Goal: Information Seeking & Learning: Learn about a topic

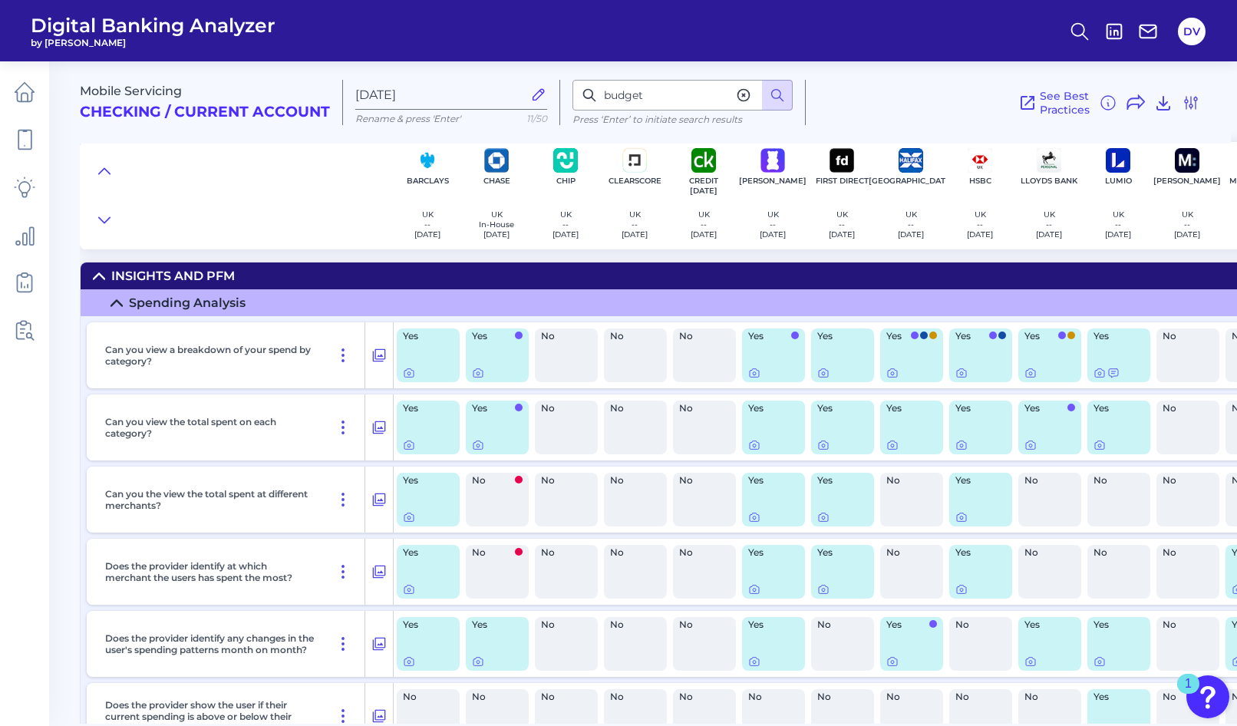
scroll to position [1125, 8]
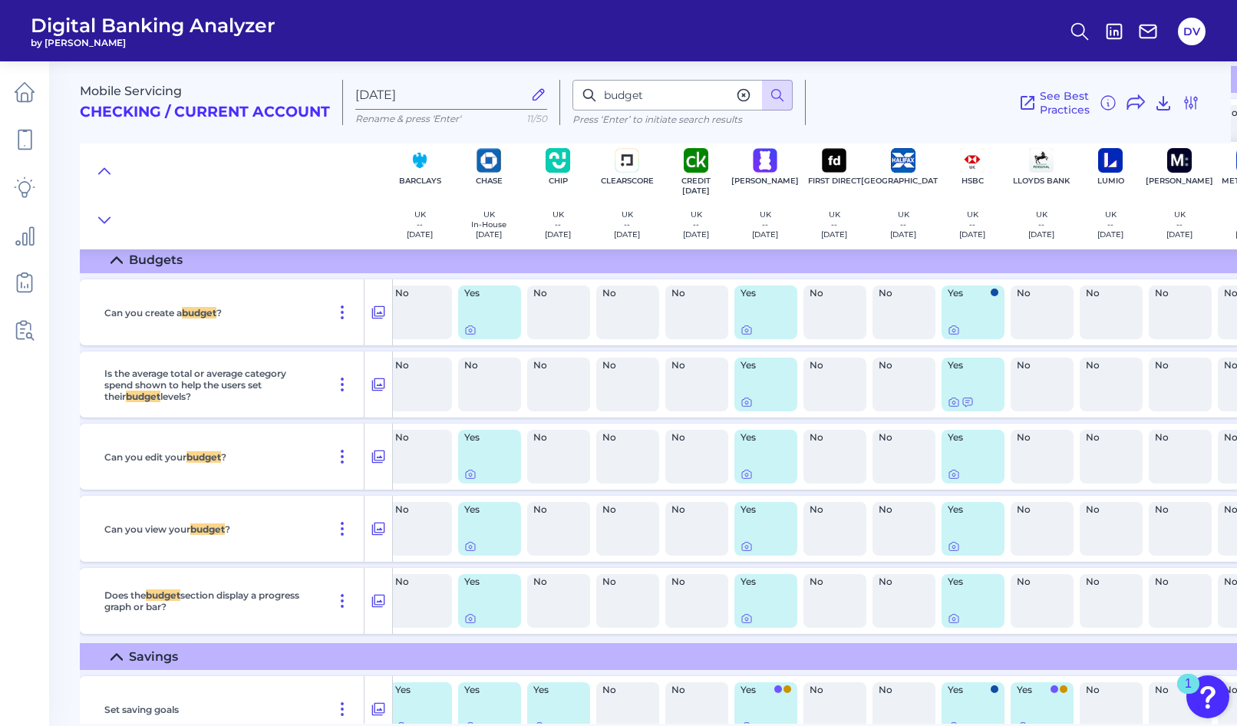
click at [485, 312] on div "Yes" at bounding box center [489, 313] width 63 height 54
click at [470, 330] on icon at bounding box center [470, 330] width 12 height 12
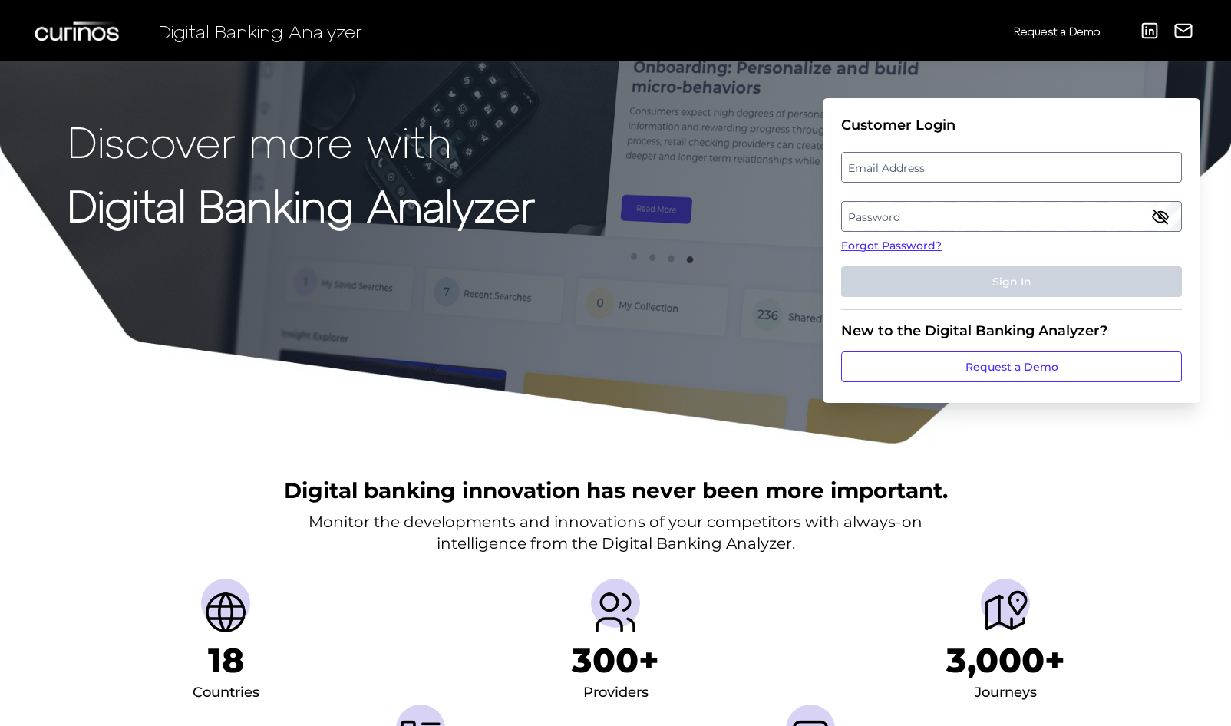
click at [920, 173] on label "Email Address" at bounding box center [1011, 168] width 339 height 28
click at [920, 173] on input "email" at bounding box center [1011, 167] width 341 height 31
type input "deepali.vedak@santander.co.uk"
click at [897, 213] on label "Password" at bounding box center [1011, 217] width 339 height 28
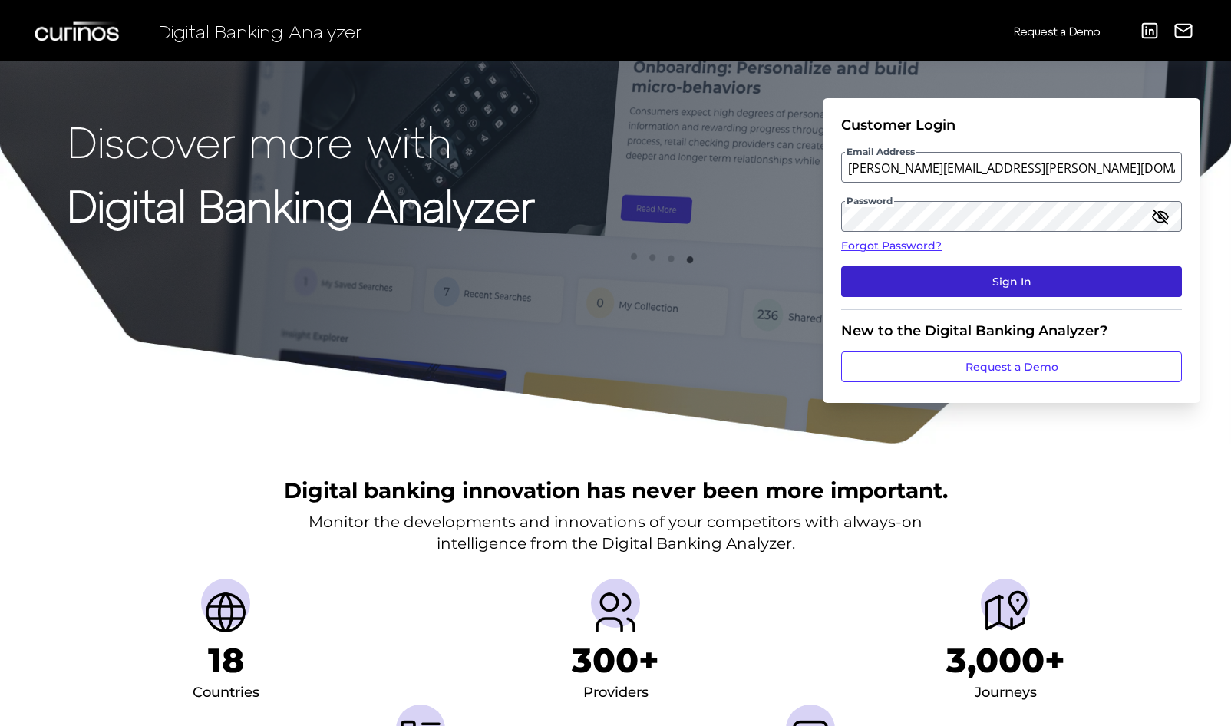
click at [937, 280] on button "Sign In" at bounding box center [1011, 281] width 341 height 31
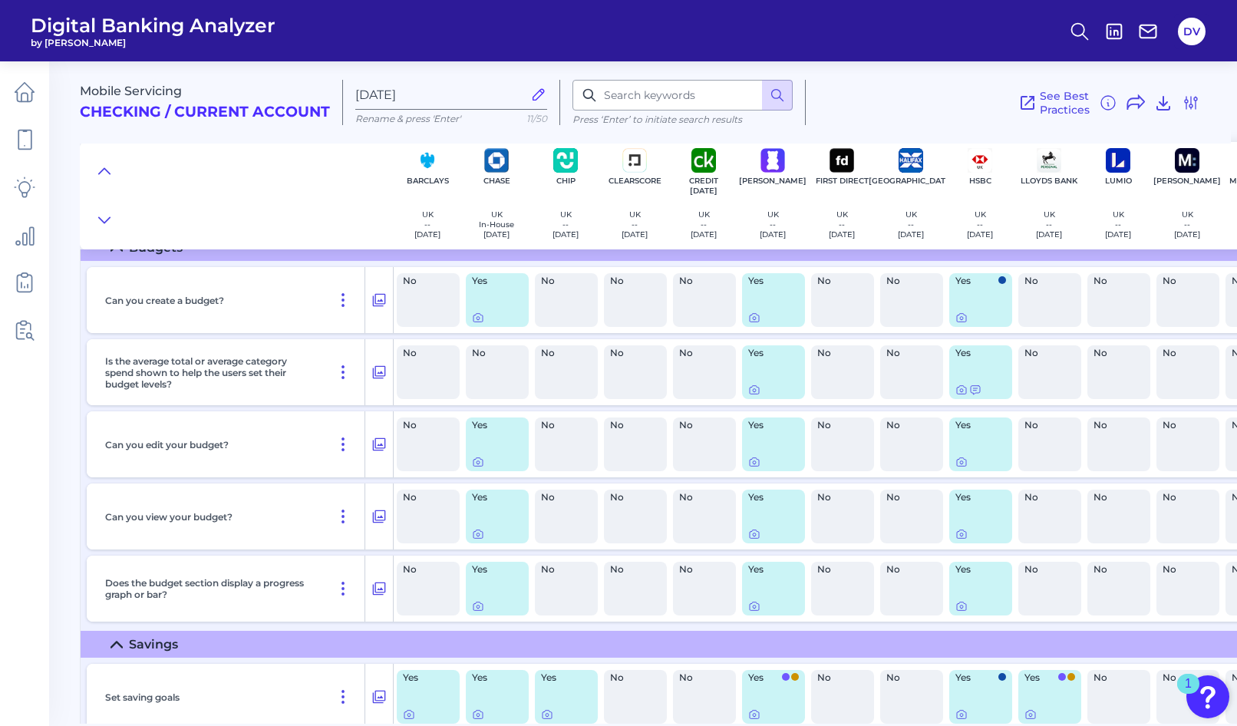
scroll to position [1141, 0]
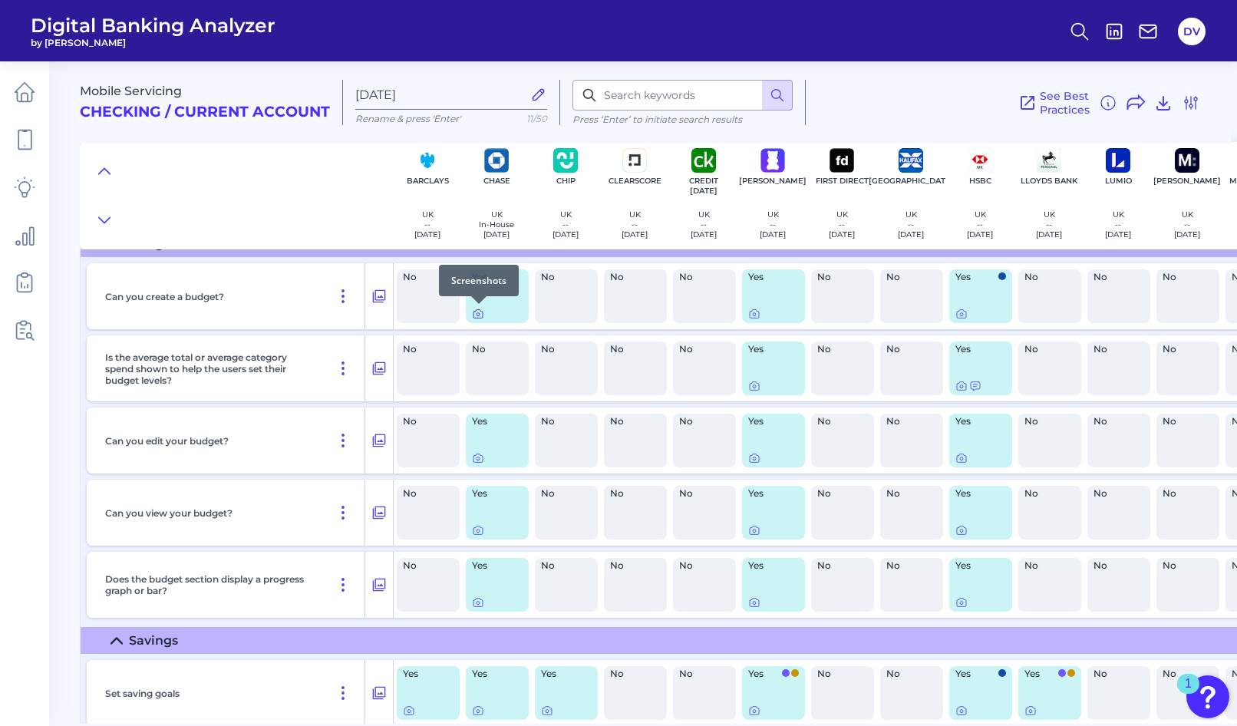
click at [478, 312] on icon at bounding box center [478, 314] width 12 height 12
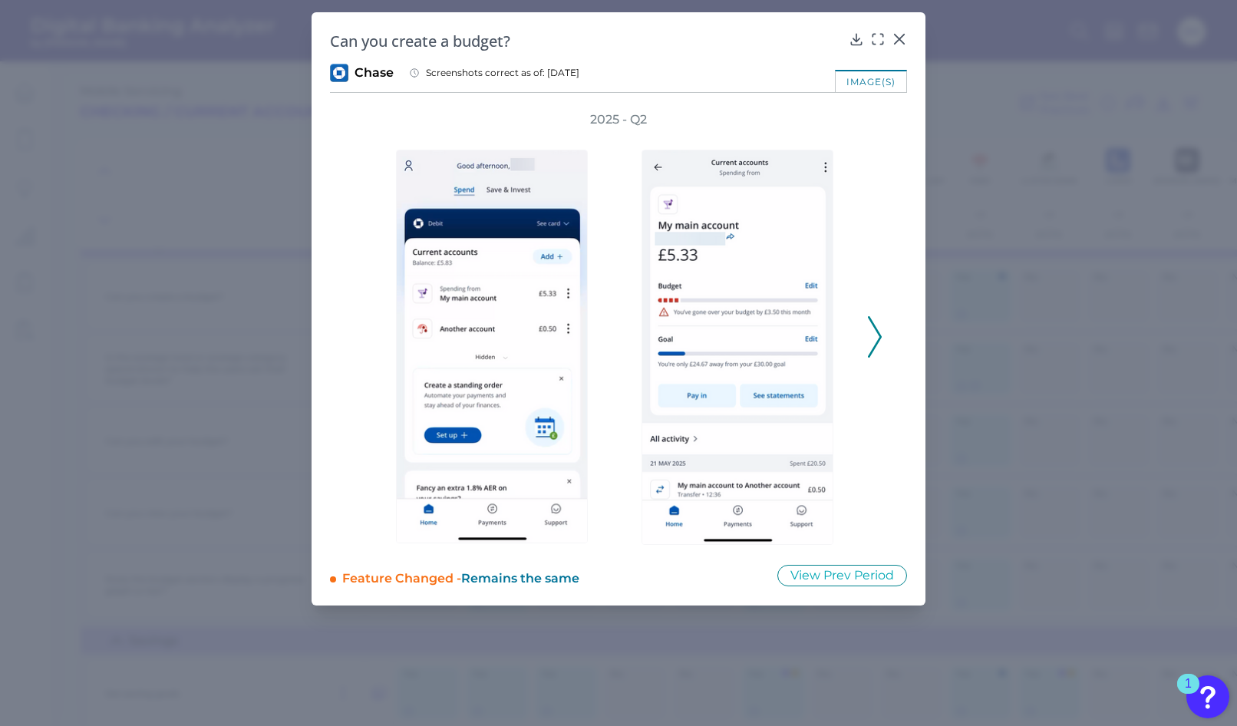
click at [870, 338] on icon at bounding box center [875, 336] width 14 height 41
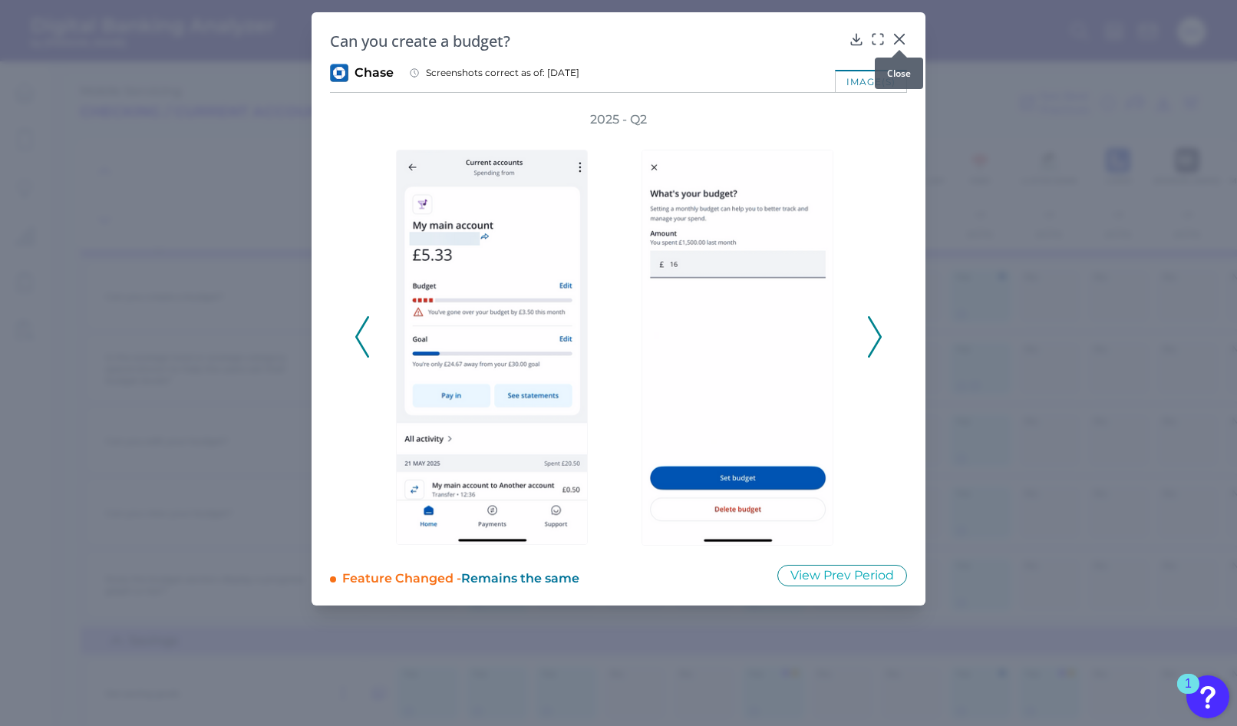
click at [901, 40] on icon at bounding box center [899, 39] width 9 height 9
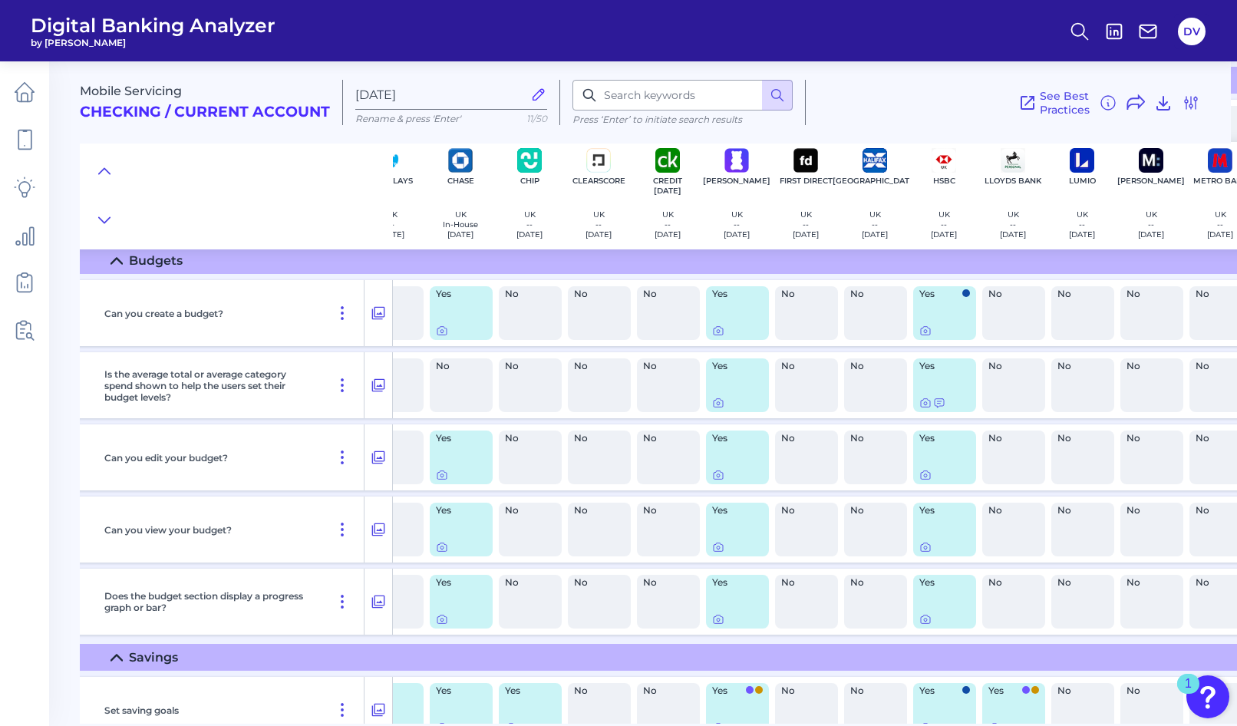
scroll to position [1132, 31]
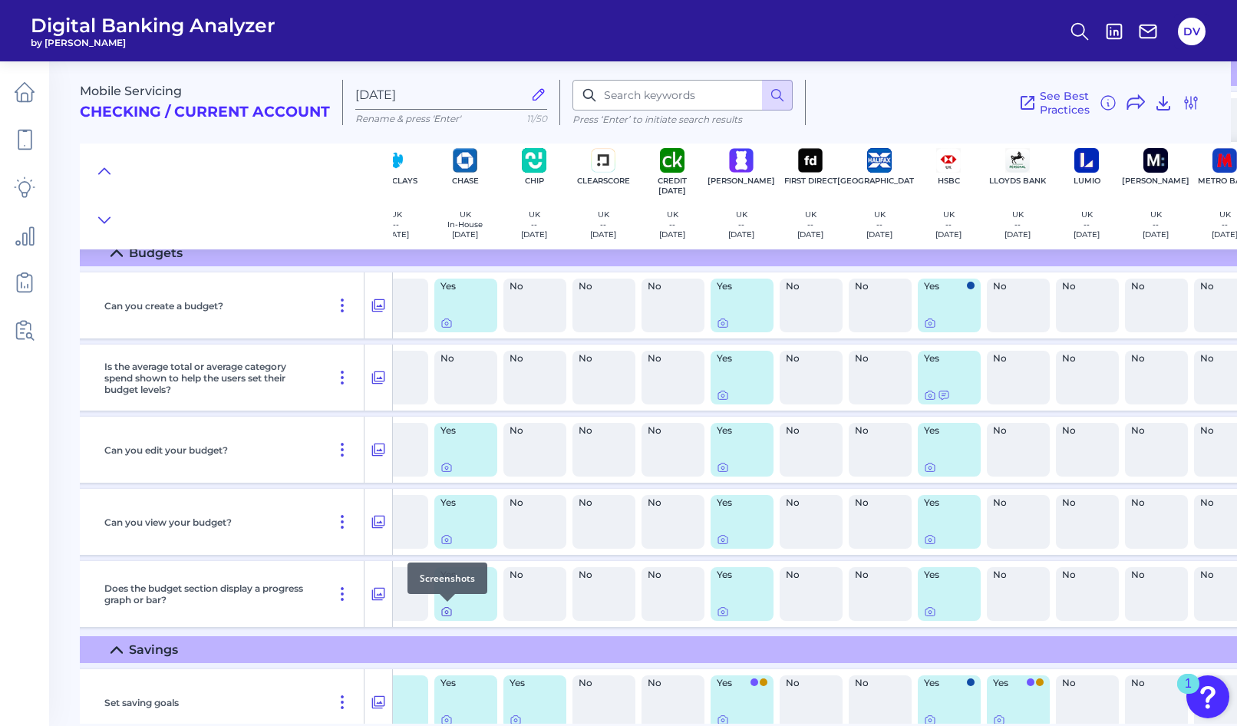
click at [446, 612] on icon at bounding box center [447, 612] width 12 height 12
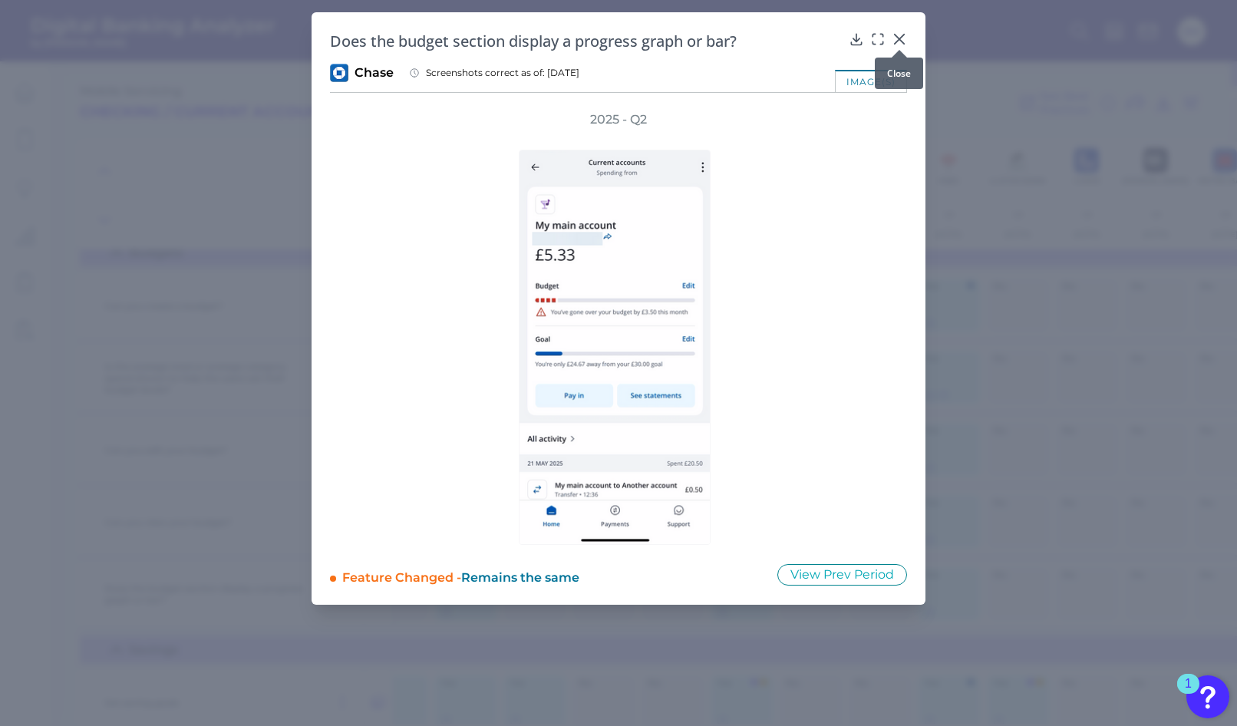
click at [903, 39] on icon at bounding box center [899, 38] width 15 height 15
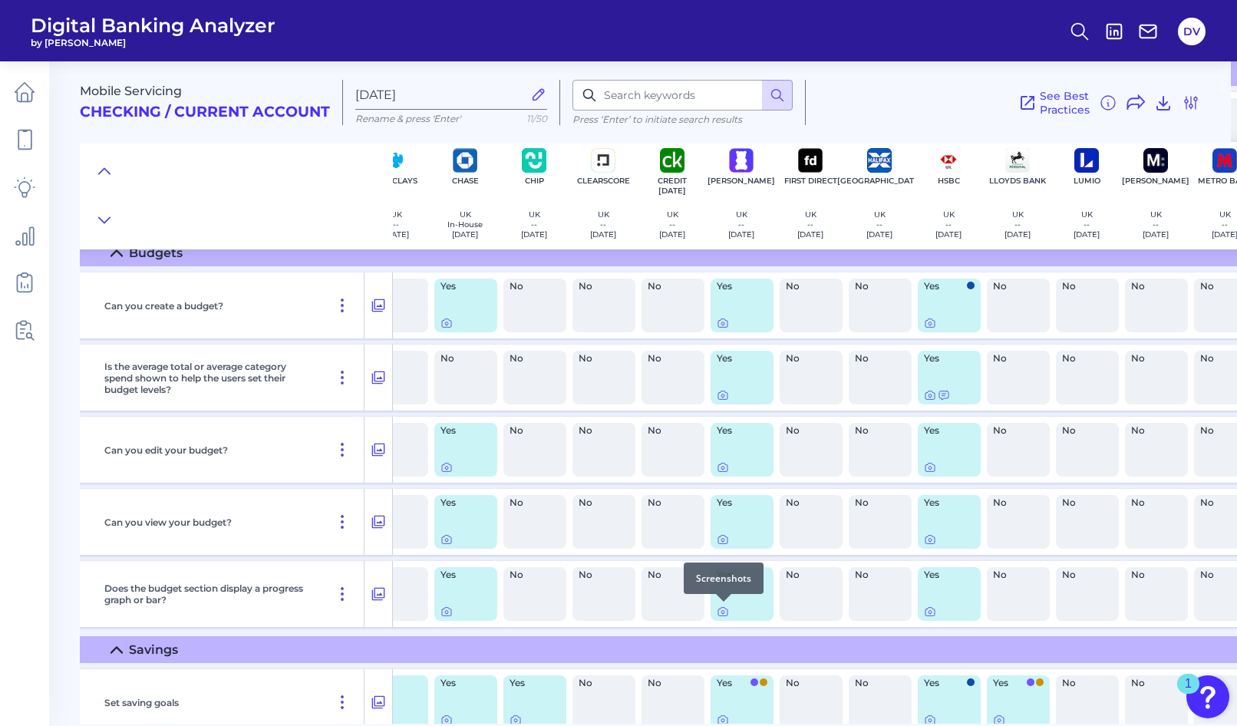
click at [724, 609] on div at bounding box center [723, 601] width 15 height 15
click at [722, 610] on icon at bounding box center [723, 612] width 12 height 12
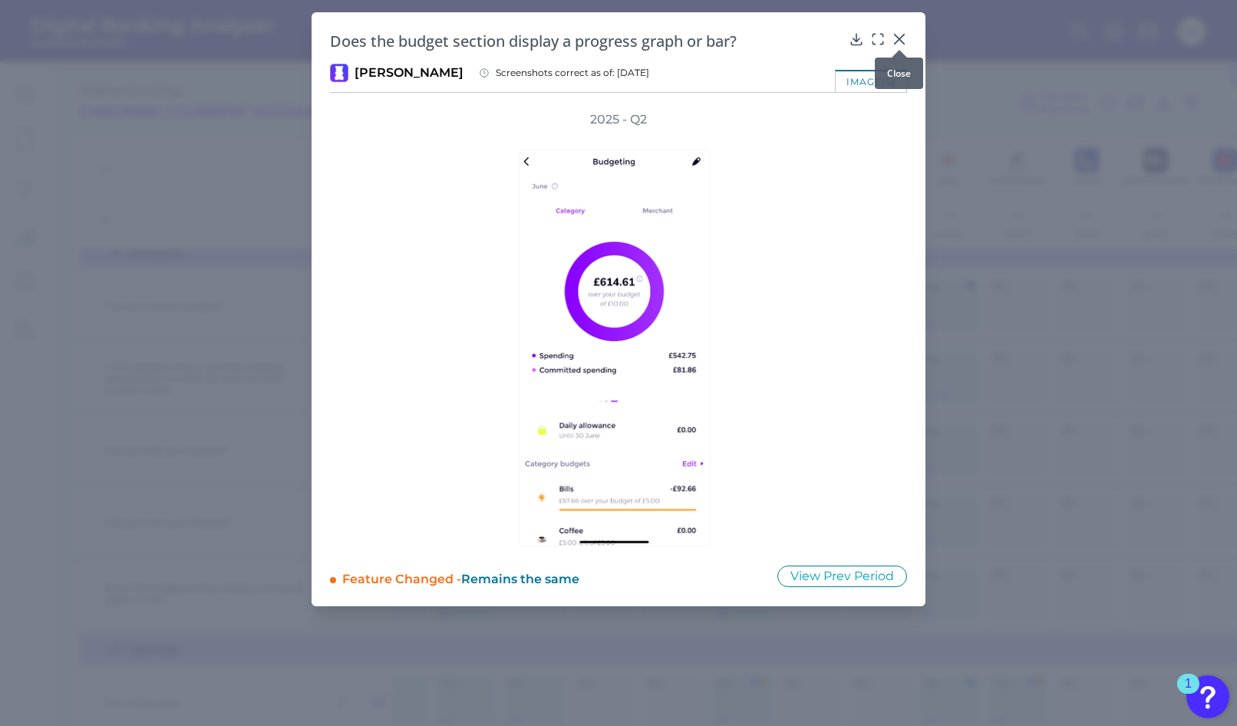
click at [900, 39] on icon at bounding box center [899, 39] width 9 height 9
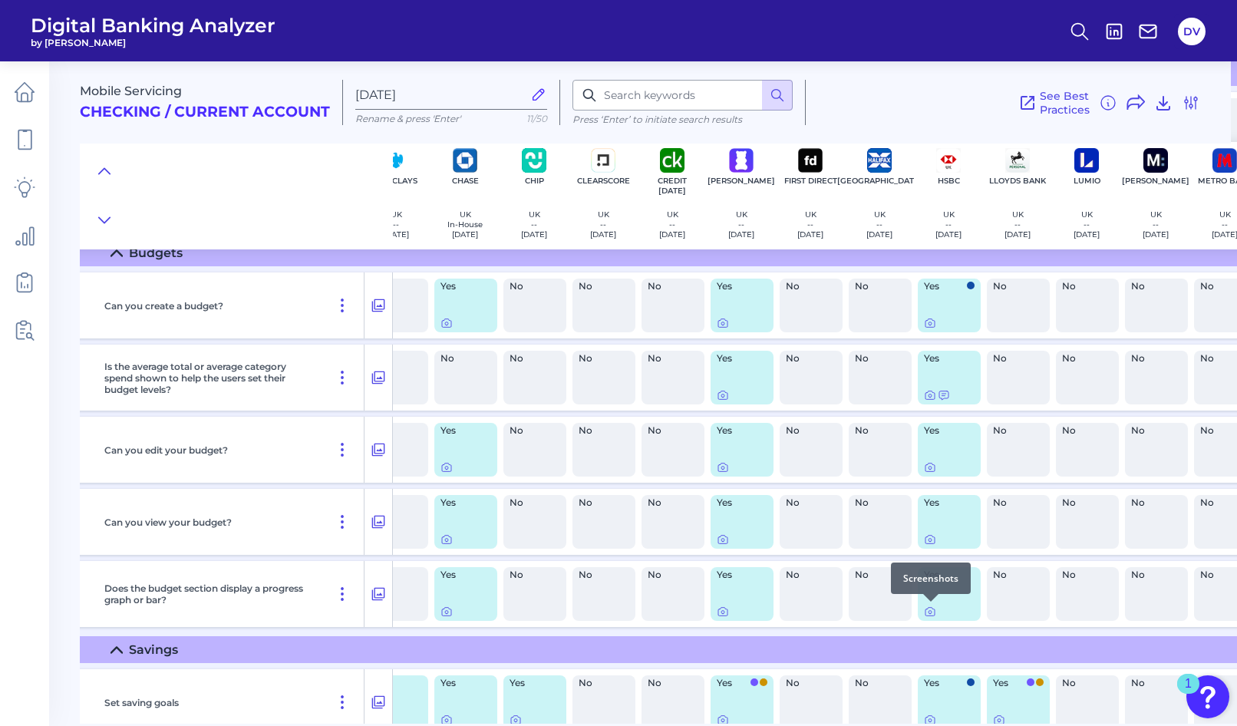
click at [930, 609] on div at bounding box center [930, 601] width 15 height 15
click at [929, 613] on icon at bounding box center [930, 612] width 3 height 3
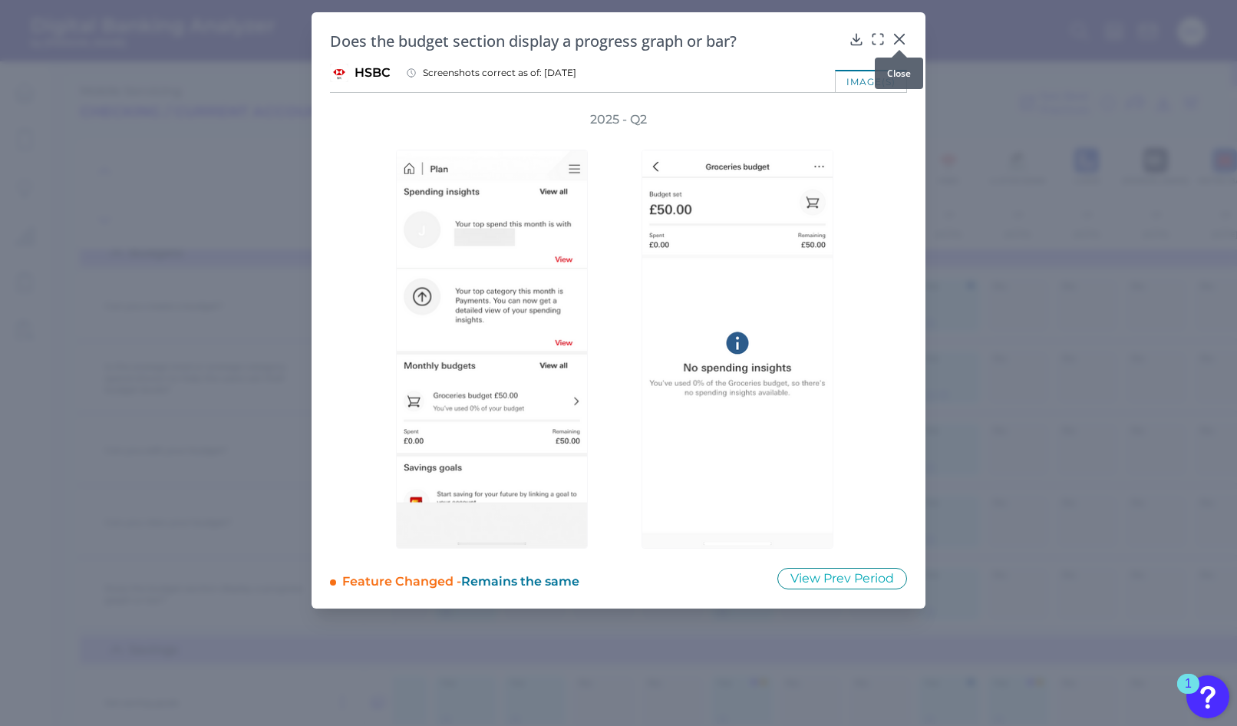
click at [900, 38] on icon at bounding box center [899, 39] width 9 height 9
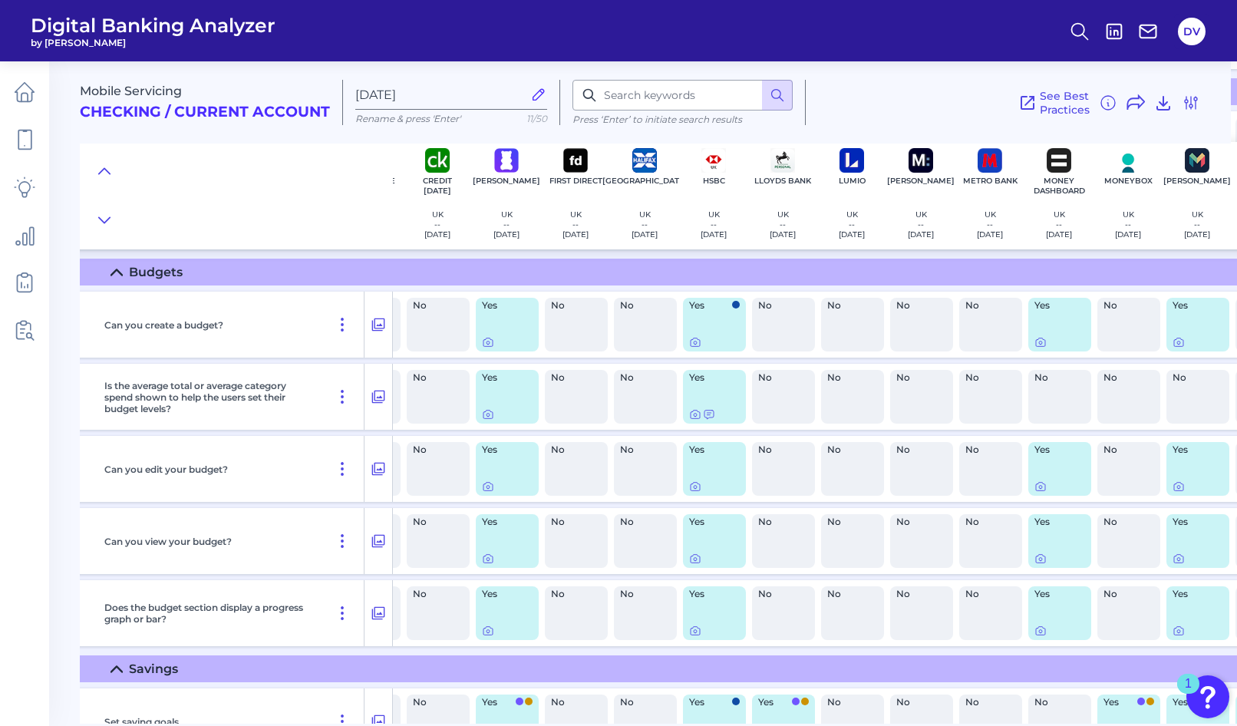
scroll to position [1110, 276]
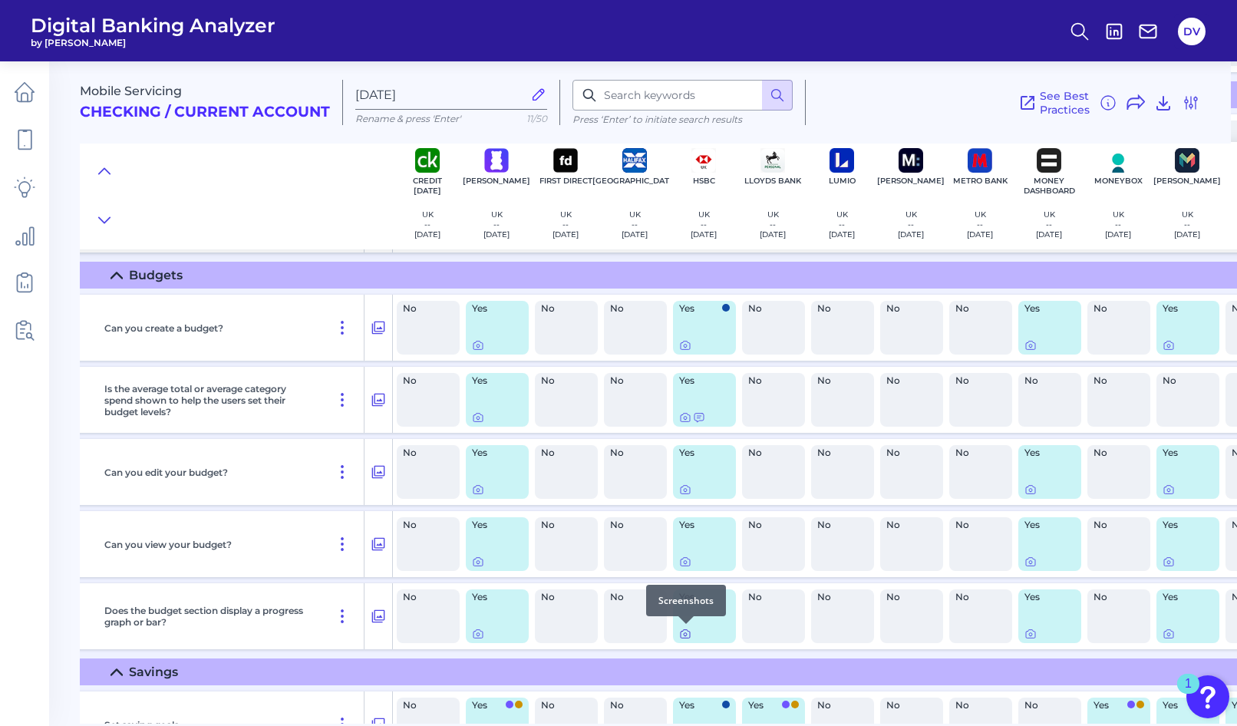
click at [682, 634] on icon at bounding box center [685, 634] width 12 height 12
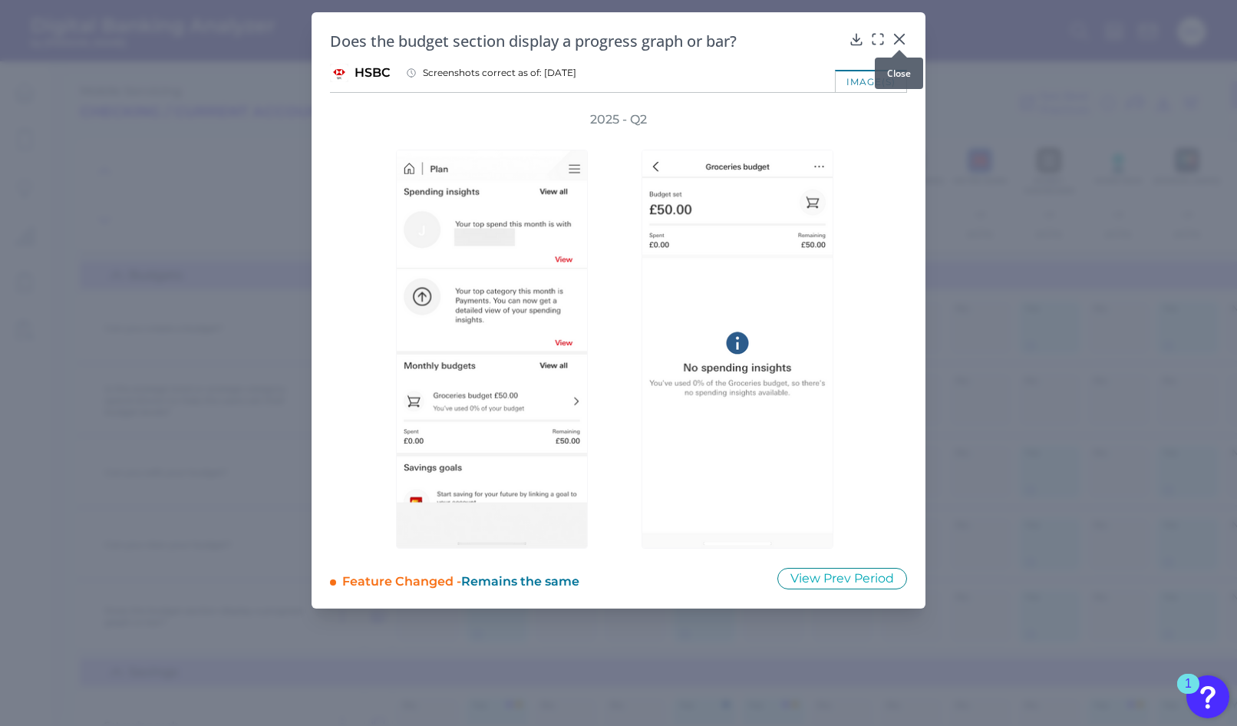
click at [901, 37] on icon at bounding box center [899, 39] width 9 height 9
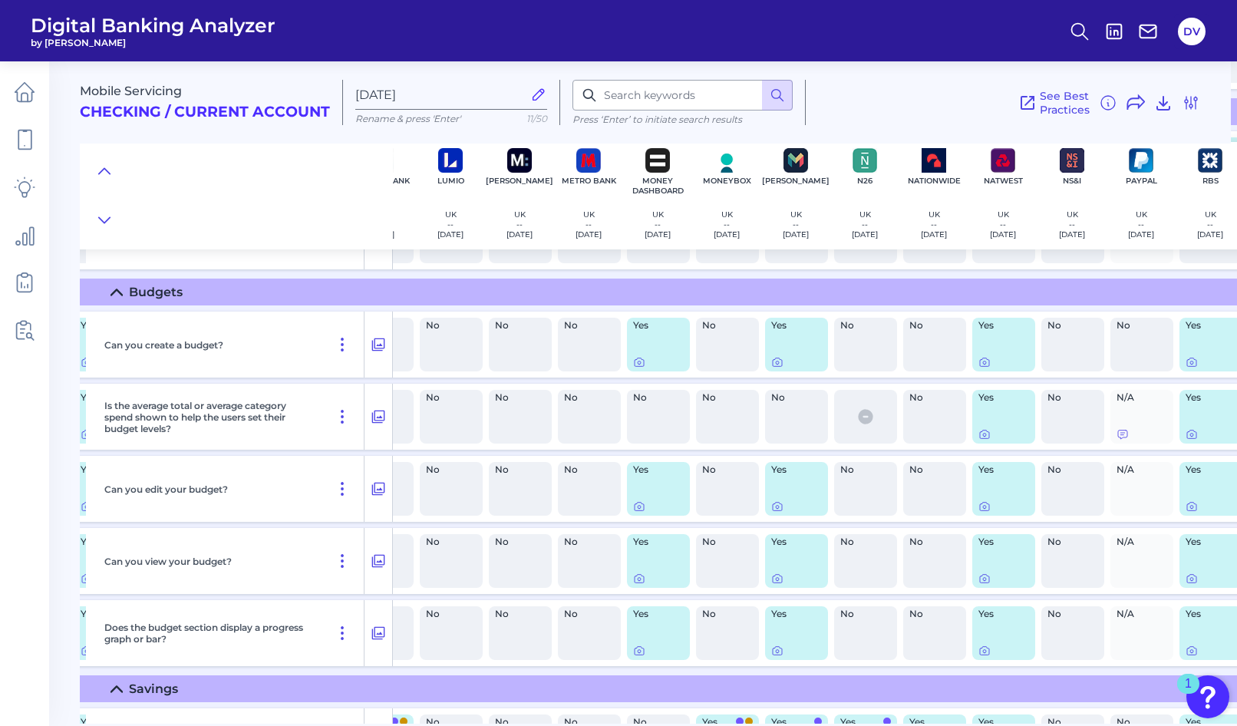
scroll to position [1092, 676]
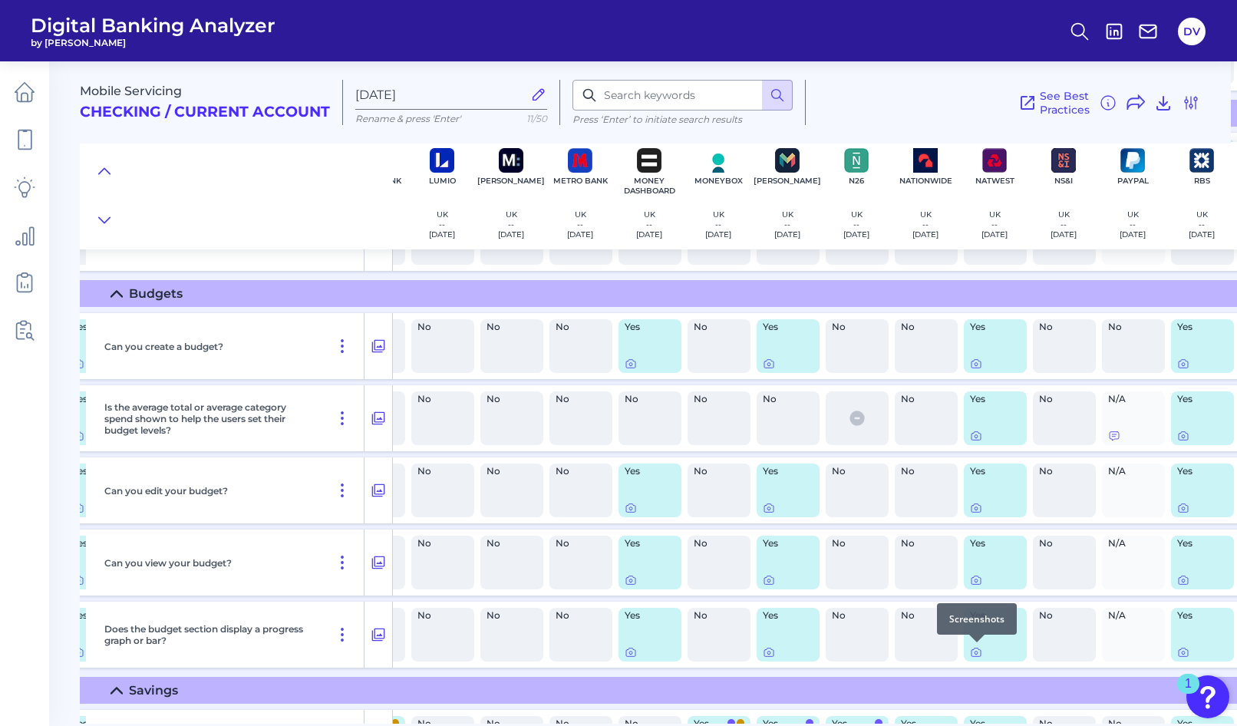
click at [975, 649] on div at bounding box center [977, 642] width 15 height 15
click at [974, 656] on icon at bounding box center [976, 652] width 12 height 12
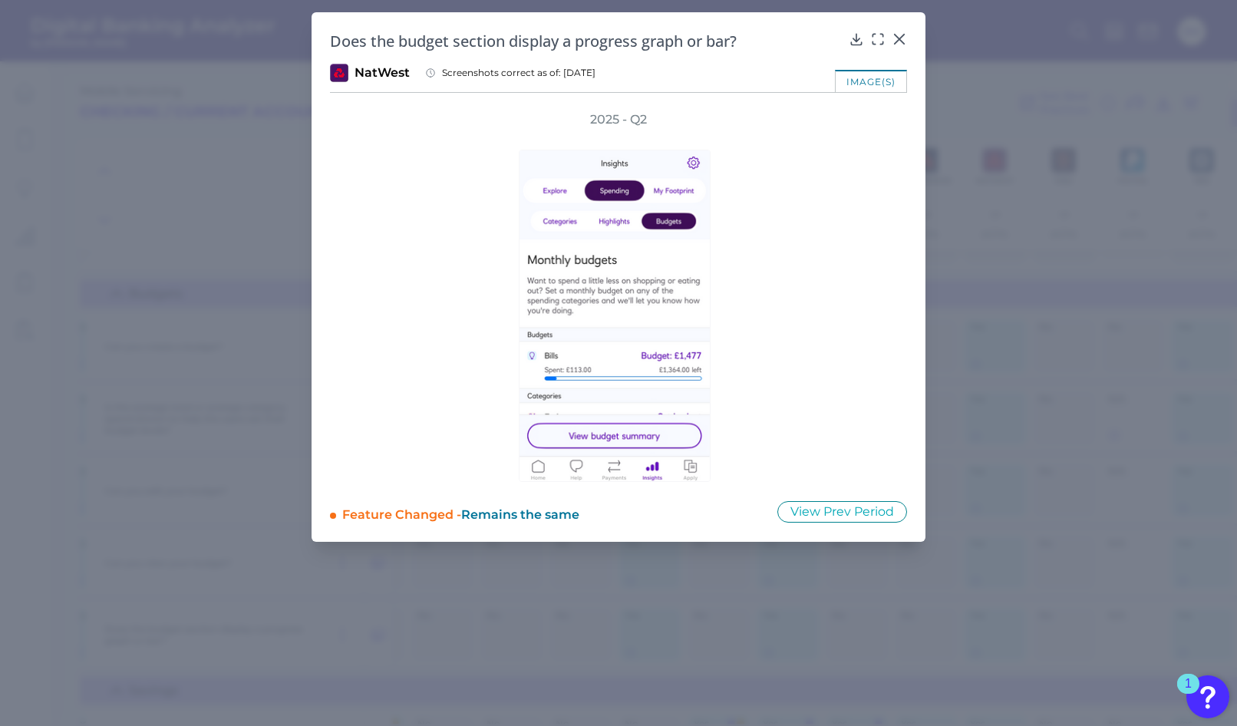
click at [873, 84] on div "image(s)" at bounding box center [871, 81] width 72 height 22
click at [900, 40] on icon at bounding box center [899, 39] width 9 height 9
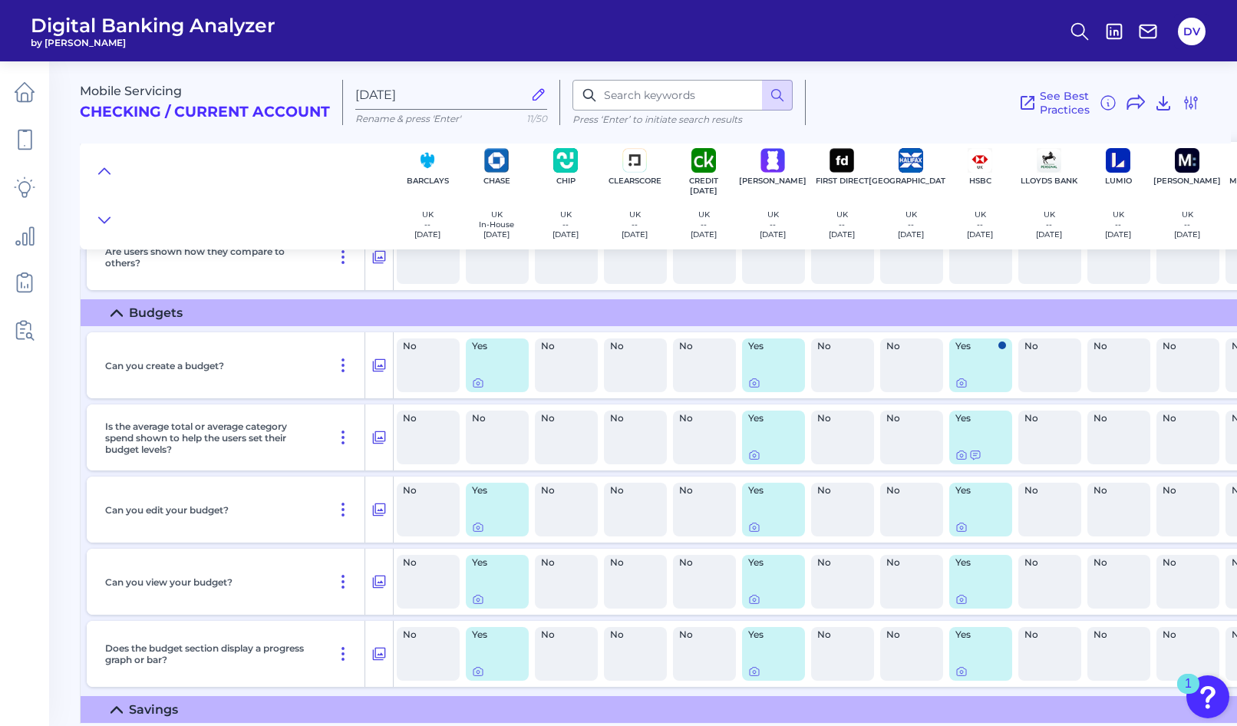
scroll to position [1072, 0]
click at [752, 456] on icon at bounding box center [754, 455] width 12 height 12
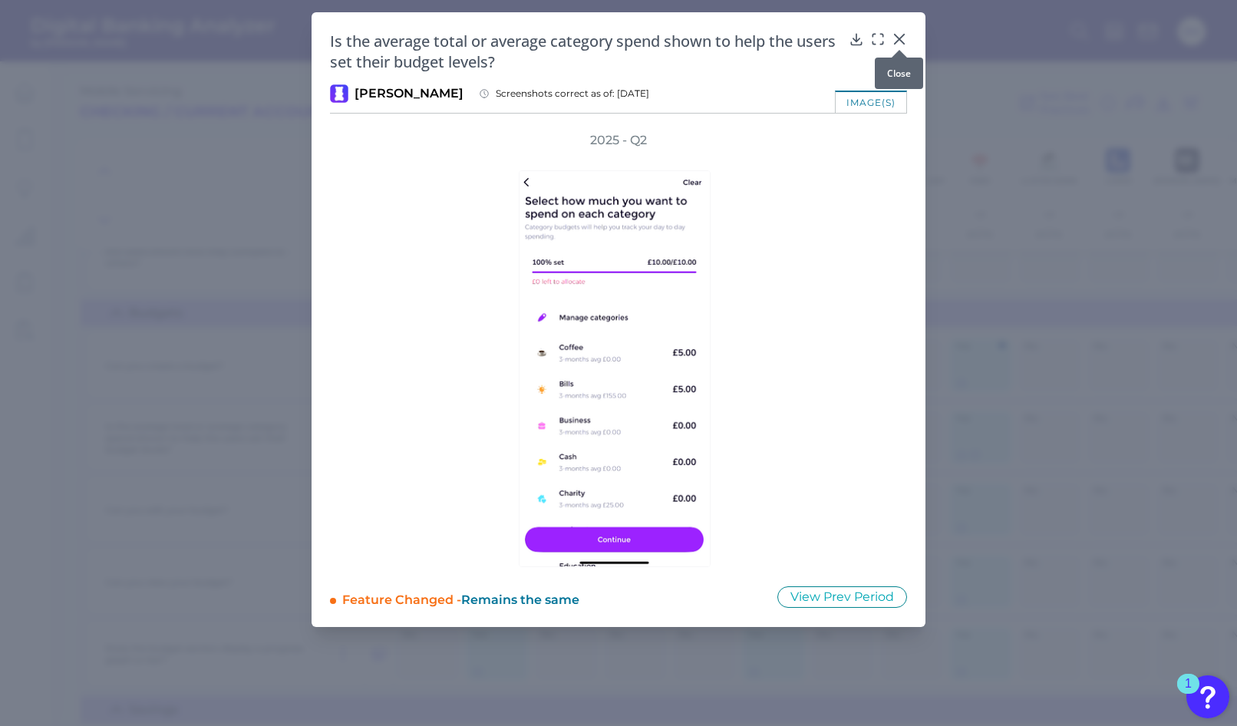
click at [901, 36] on icon at bounding box center [899, 38] width 15 height 15
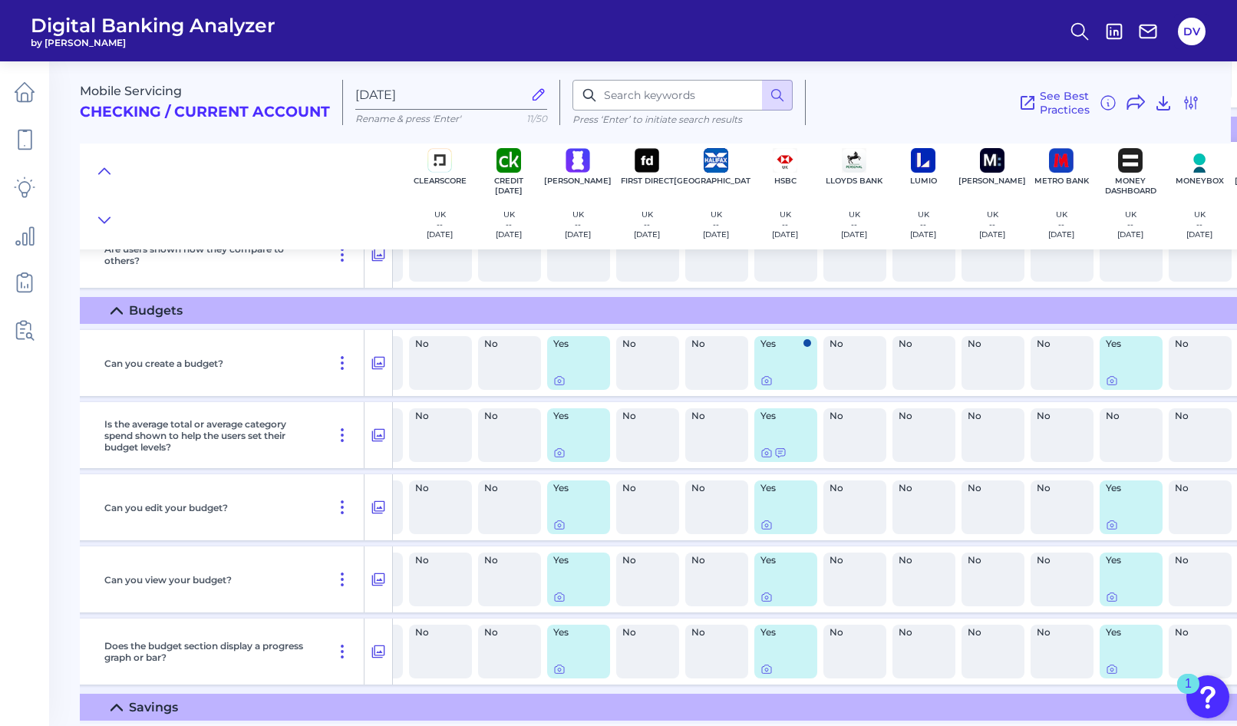
scroll to position [1075, 196]
click at [766, 451] on icon at bounding box center [766, 453] width 12 height 12
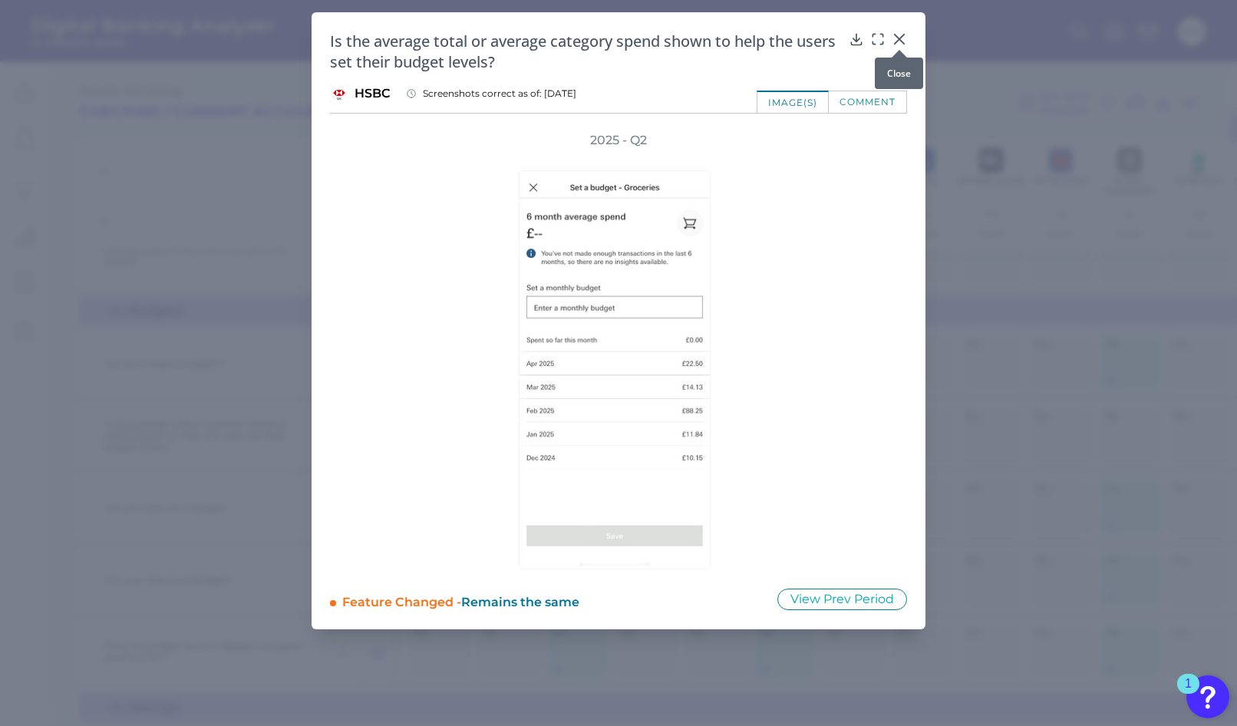
click at [903, 41] on icon at bounding box center [899, 39] width 9 height 9
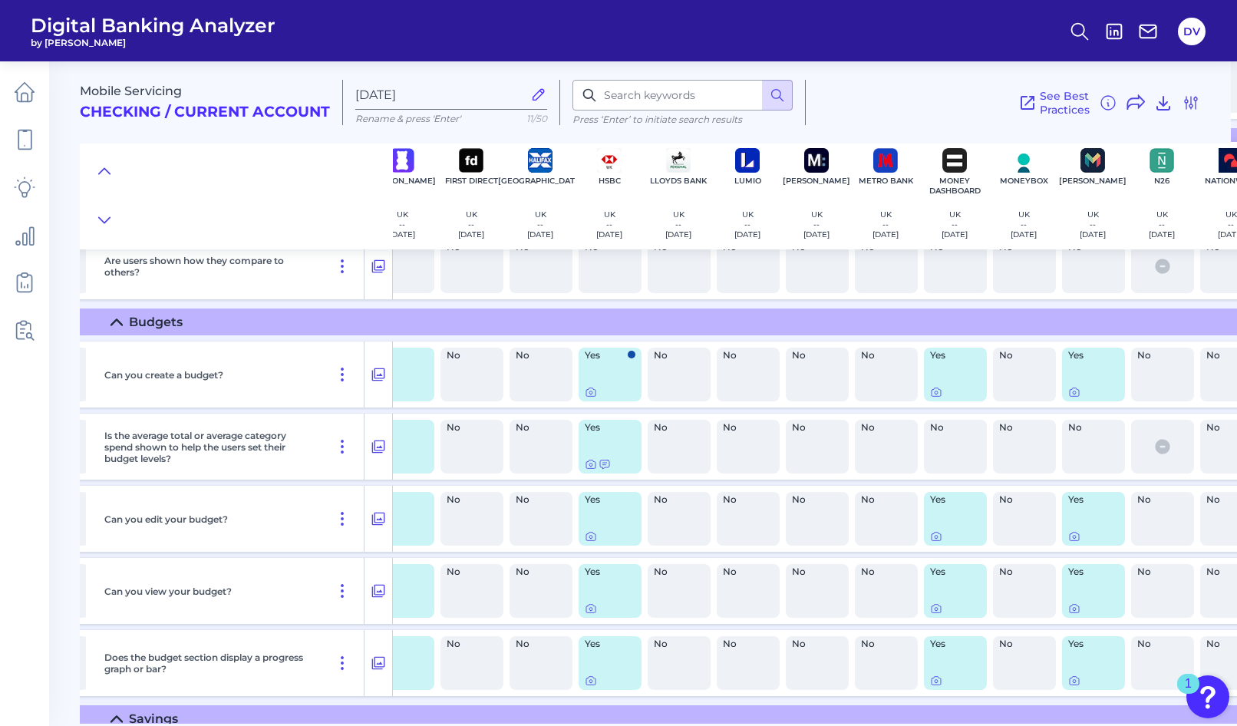
scroll to position [1063, 372]
click at [590, 465] on icon at bounding box center [590, 464] width 12 height 12
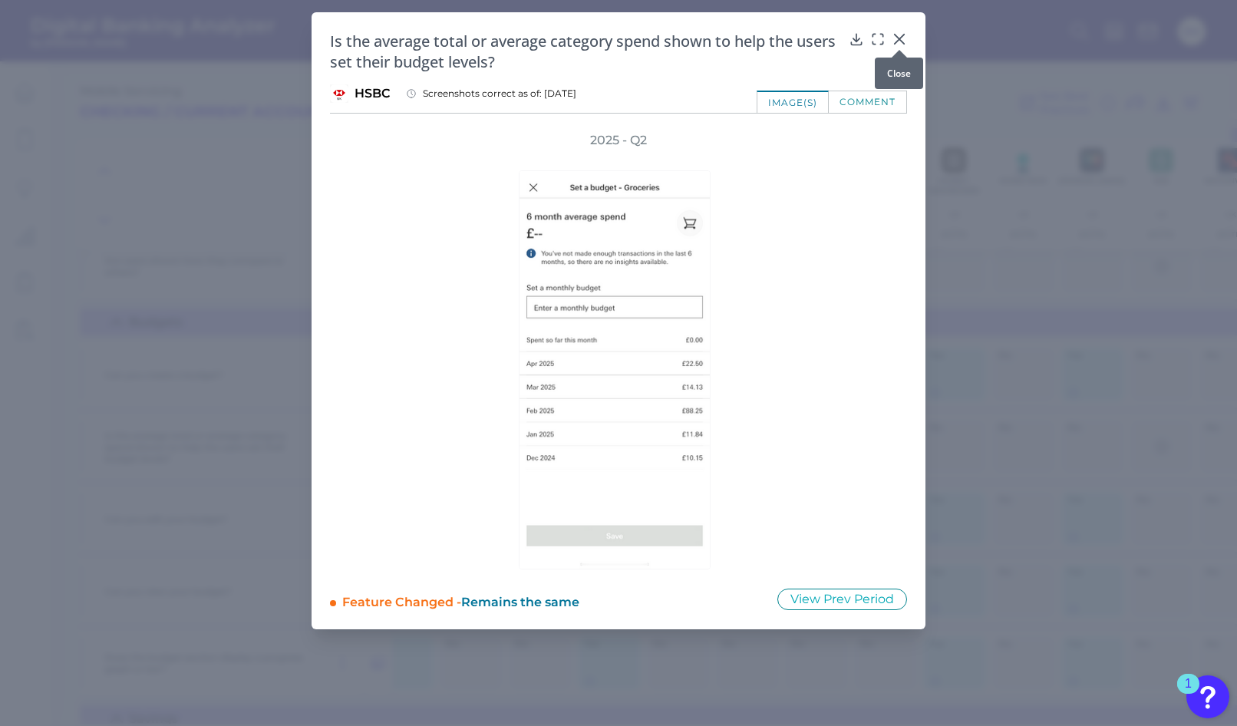
click at [897, 39] on icon at bounding box center [899, 38] width 15 height 15
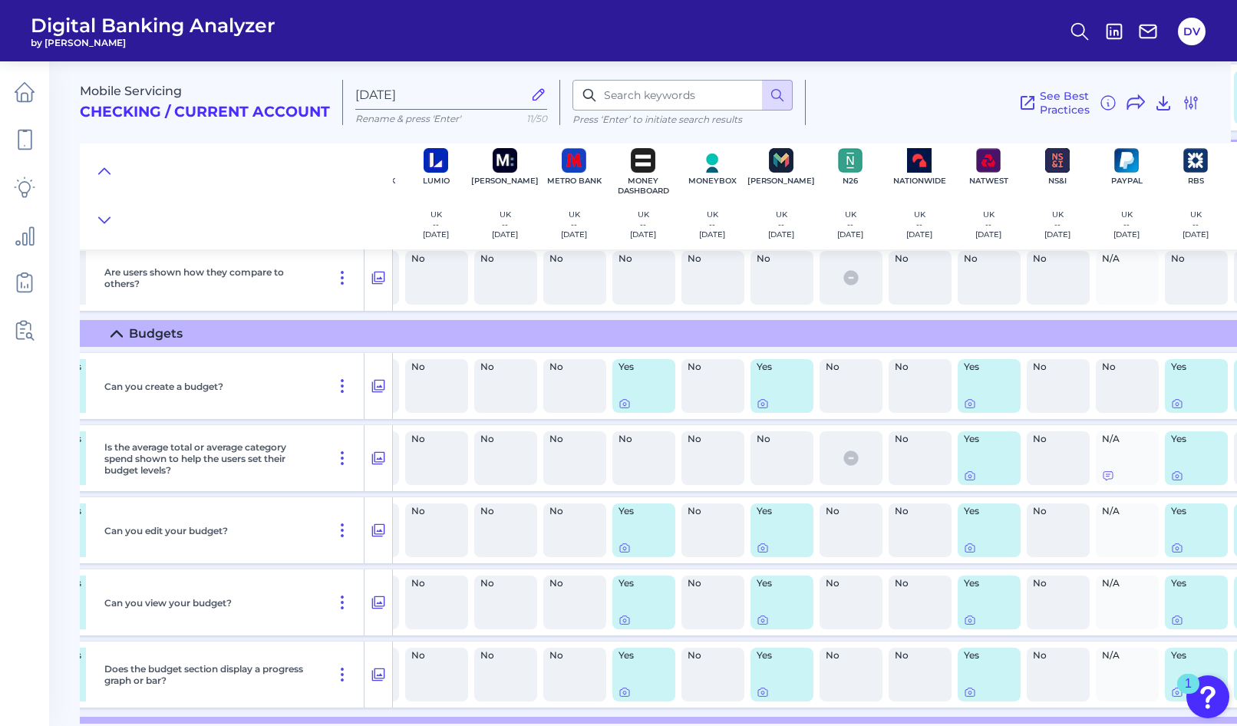
scroll to position [1052, 689]
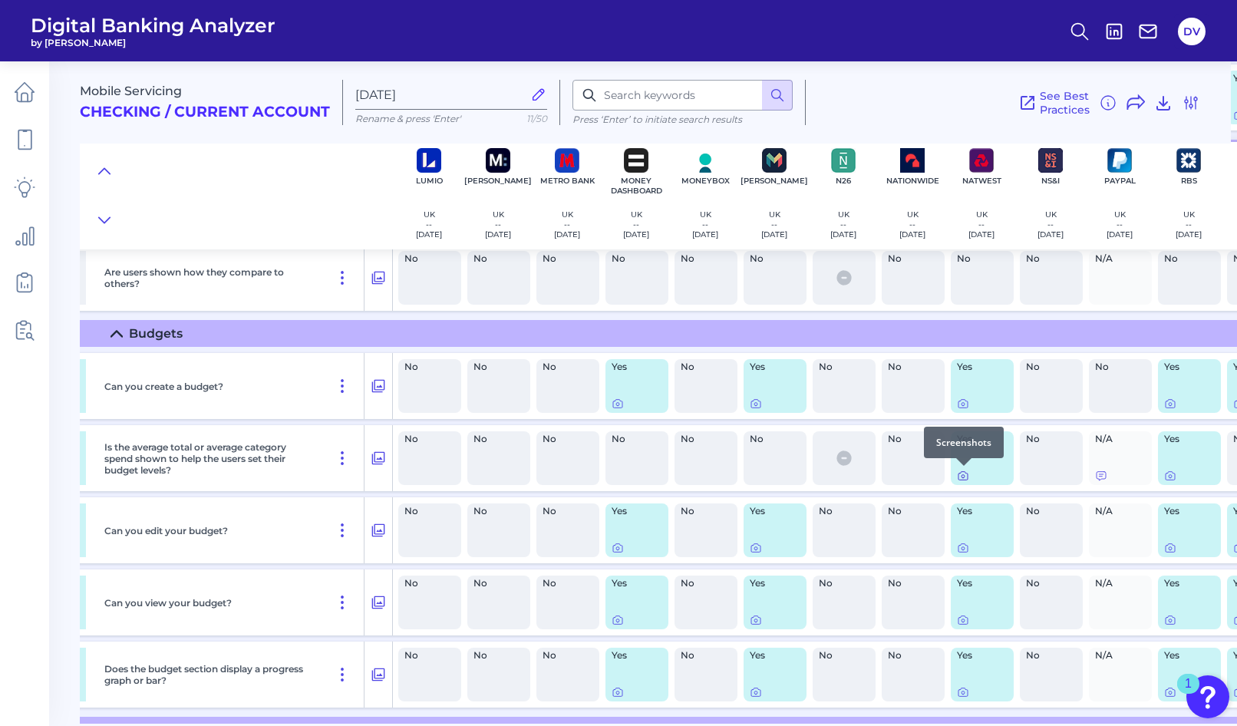
click at [963, 477] on icon at bounding box center [963, 476] width 3 height 3
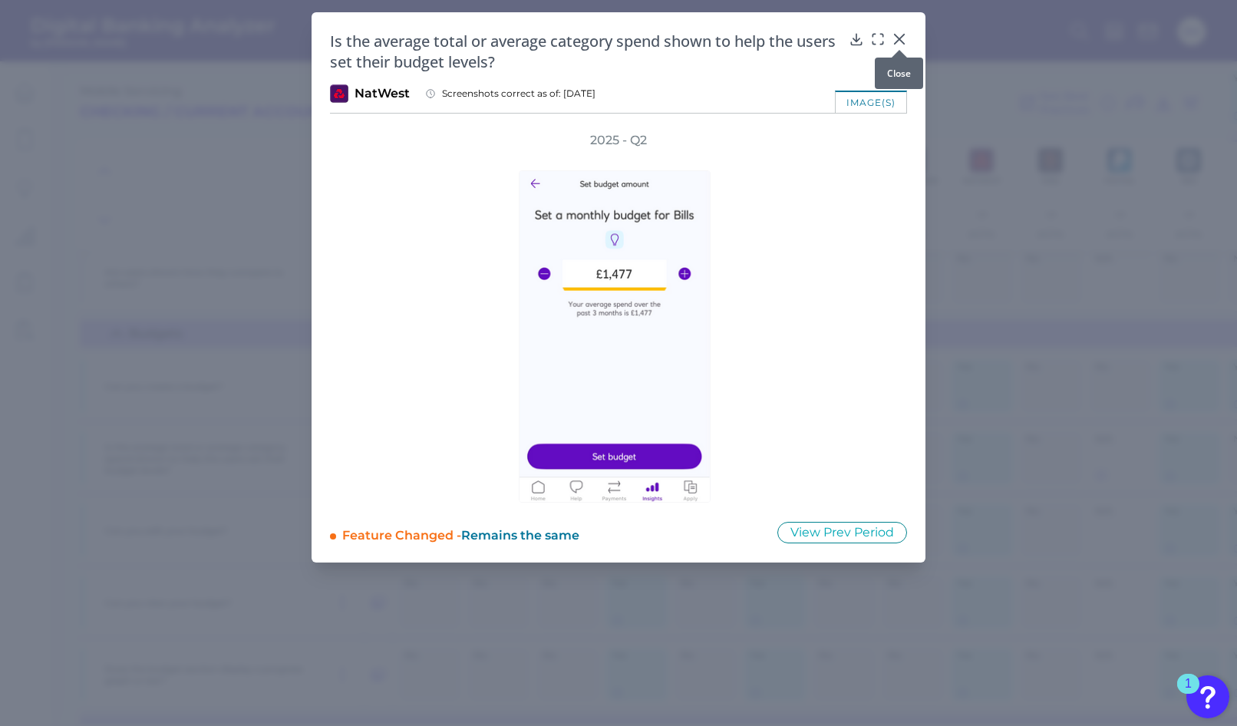
click at [900, 37] on icon at bounding box center [899, 38] width 15 height 15
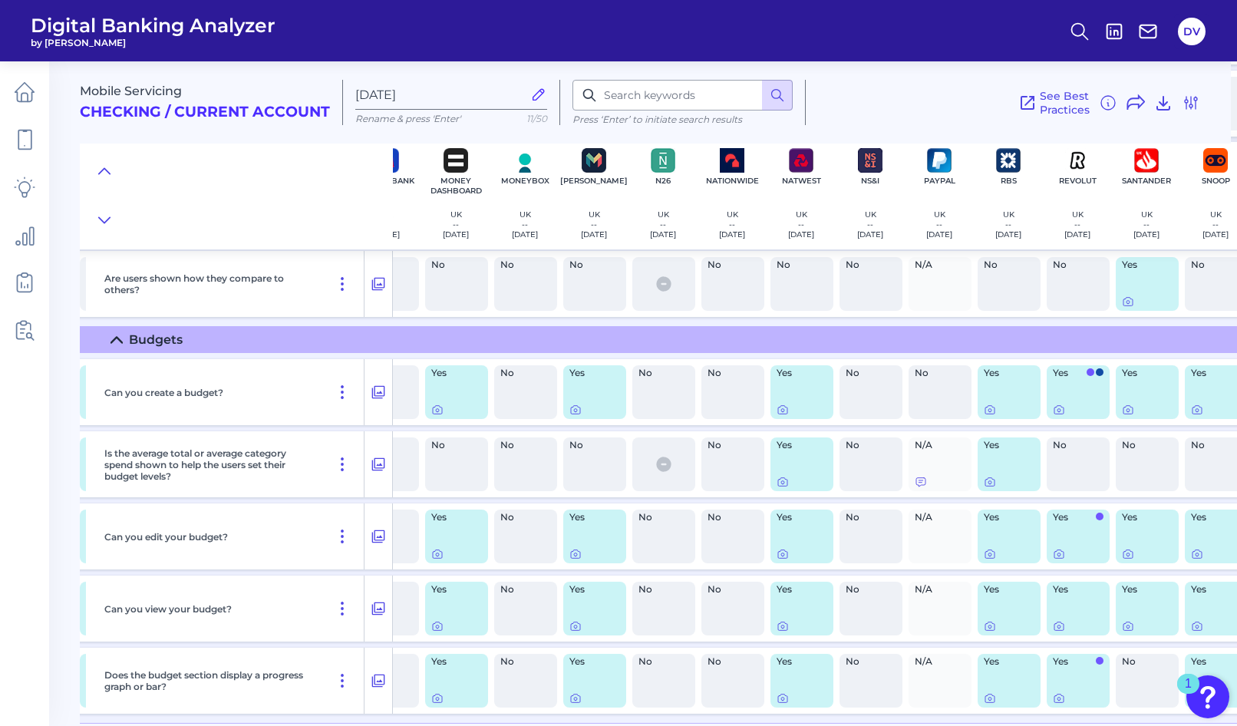
scroll to position [1046, 874]
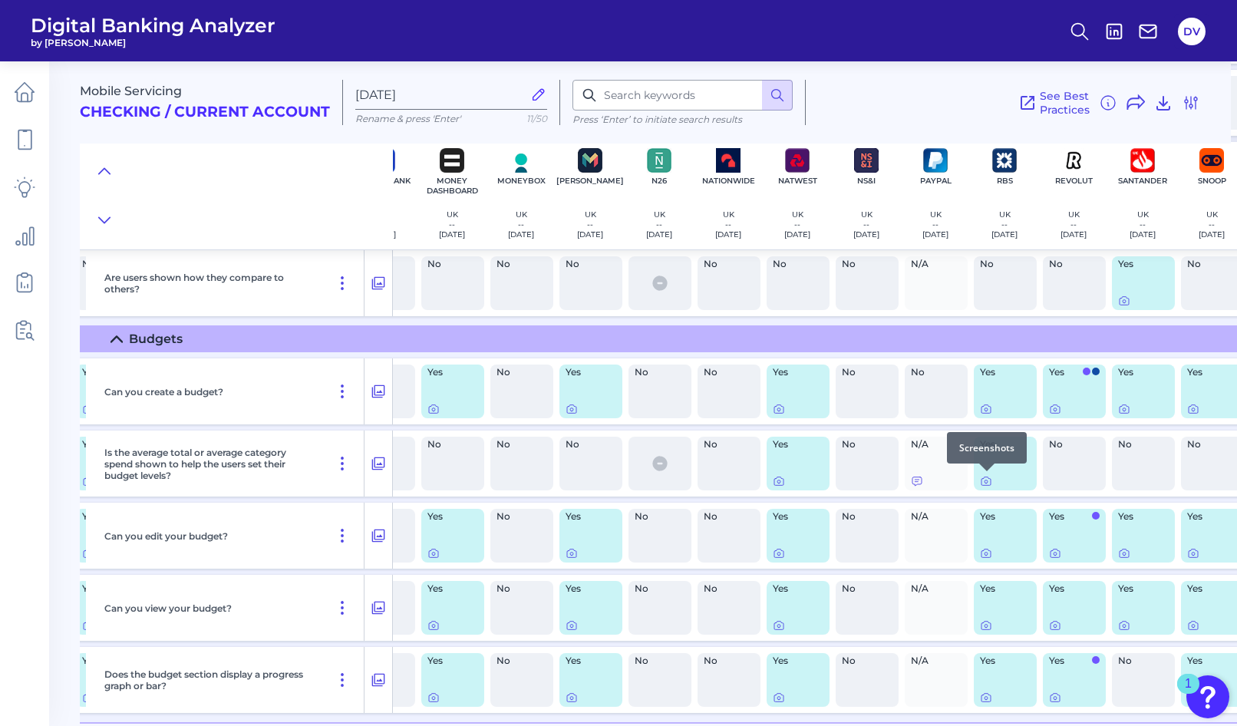
click at [985, 478] on div at bounding box center [986, 471] width 15 height 15
click at [988, 481] on icon at bounding box center [986, 482] width 3 height 3
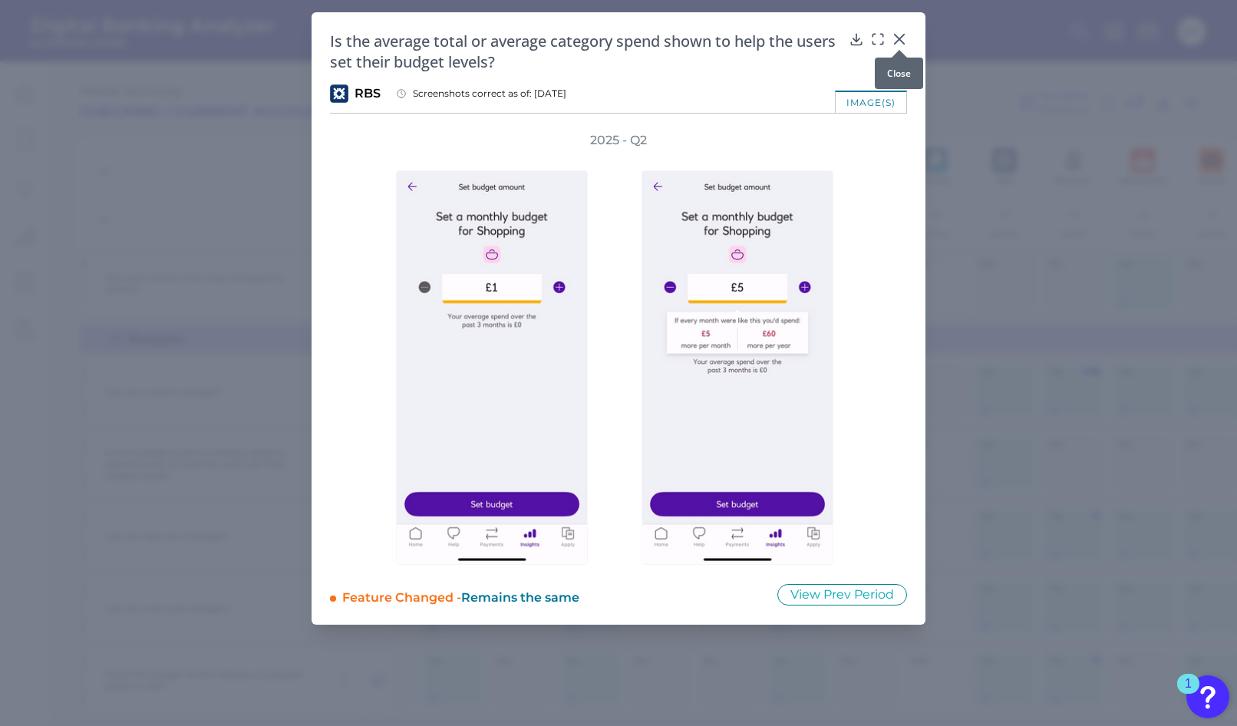
click at [897, 36] on icon at bounding box center [899, 39] width 9 height 9
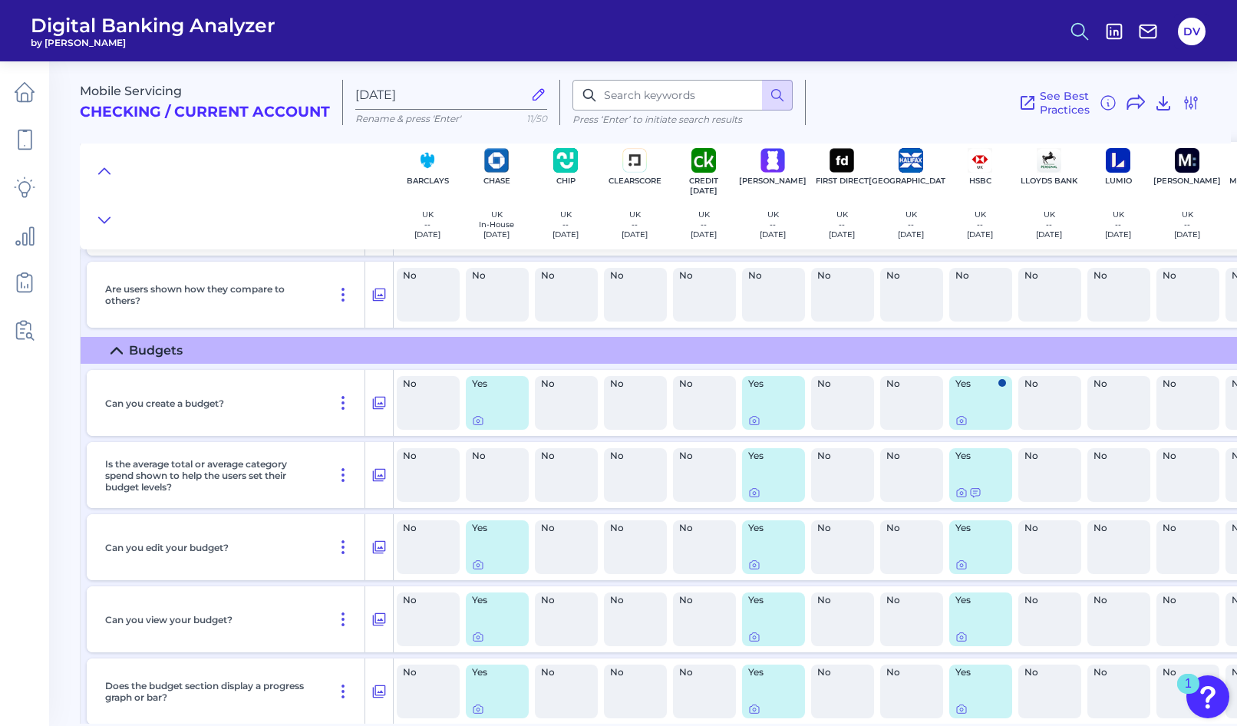
scroll to position [1035, 2]
click at [753, 494] on icon at bounding box center [753, 493] width 12 height 12
click at [961, 494] on icon at bounding box center [960, 493] width 12 height 12
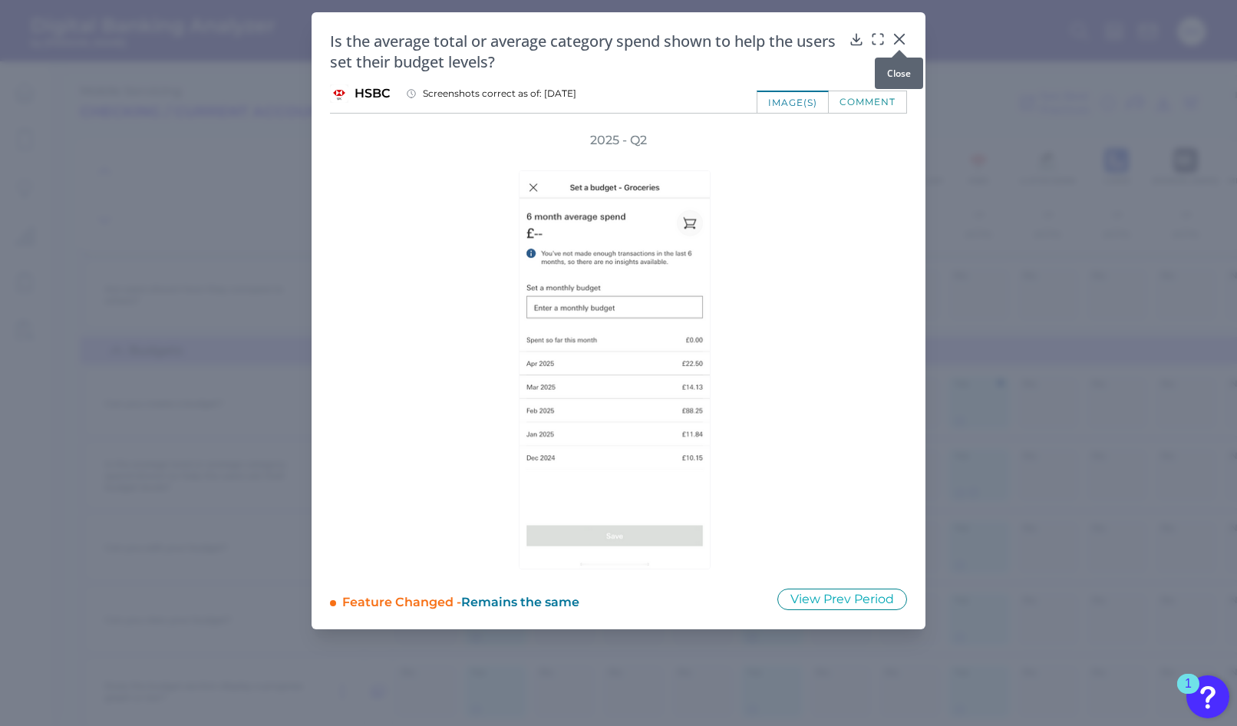
click at [897, 38] on icon at bounding box center [899, 38] width 15 height 15
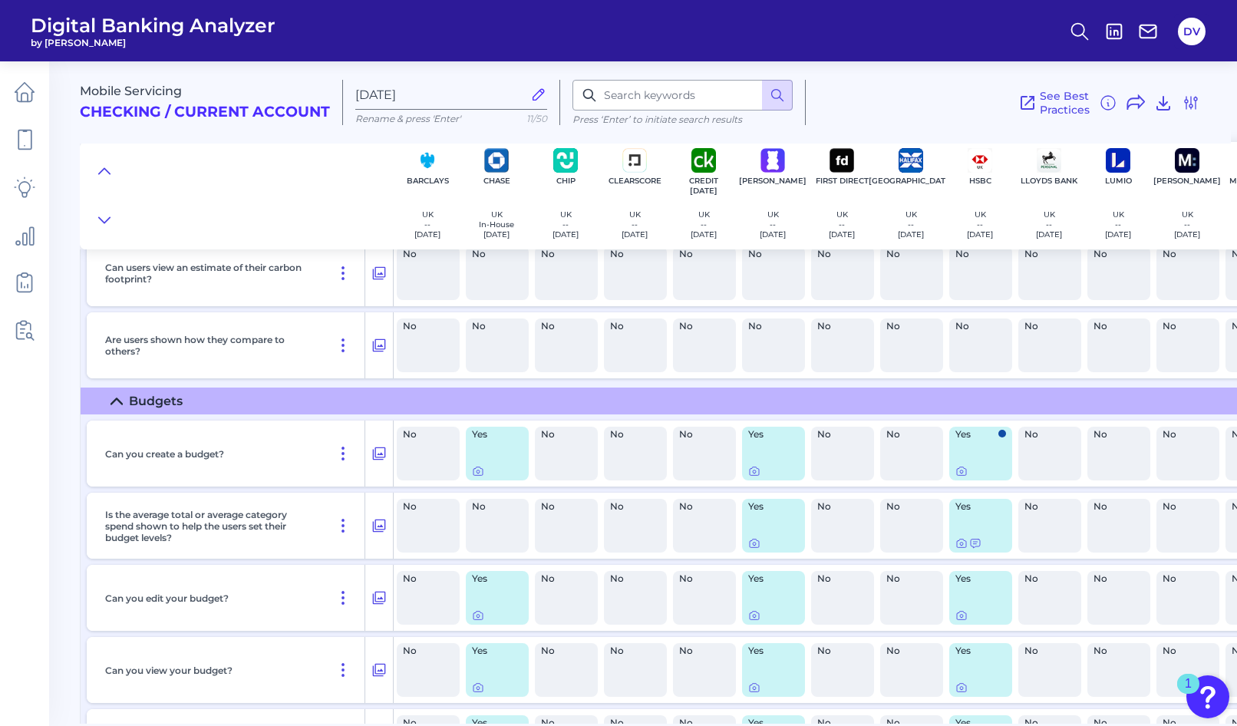
scroll to position [979, 0]
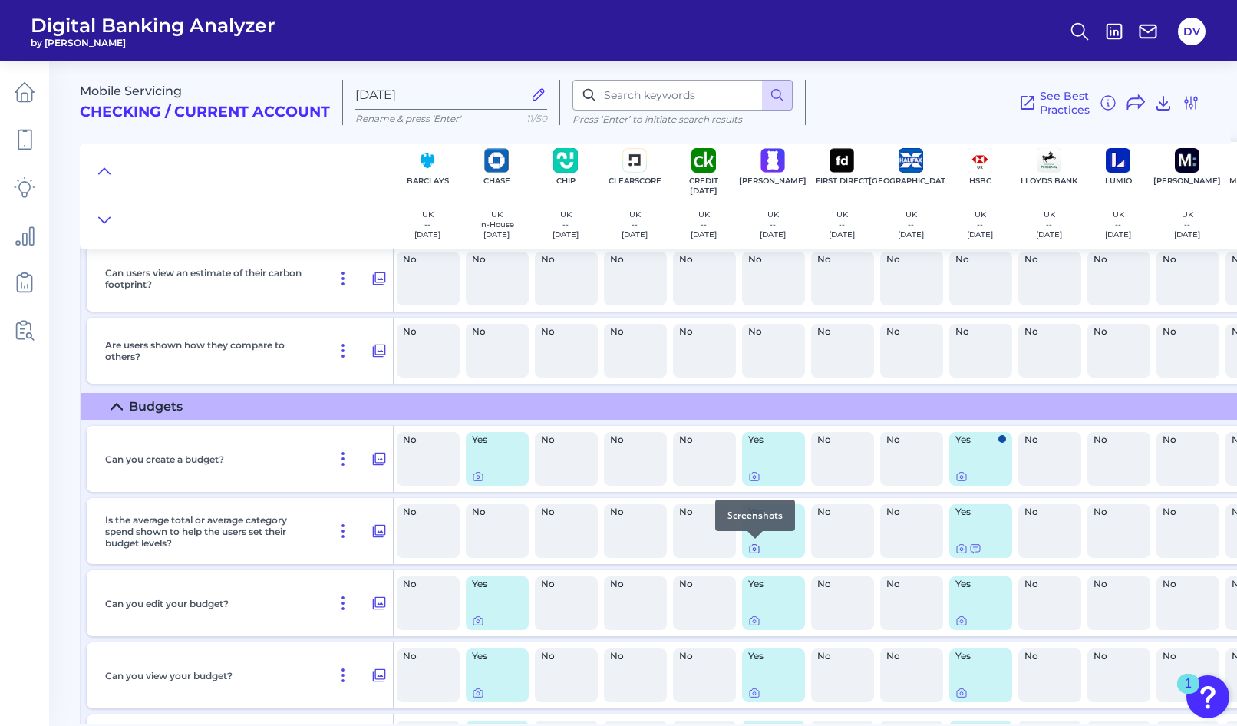
click at [753, 547] on icon at bounding box center [754, 549] width 12 height 12
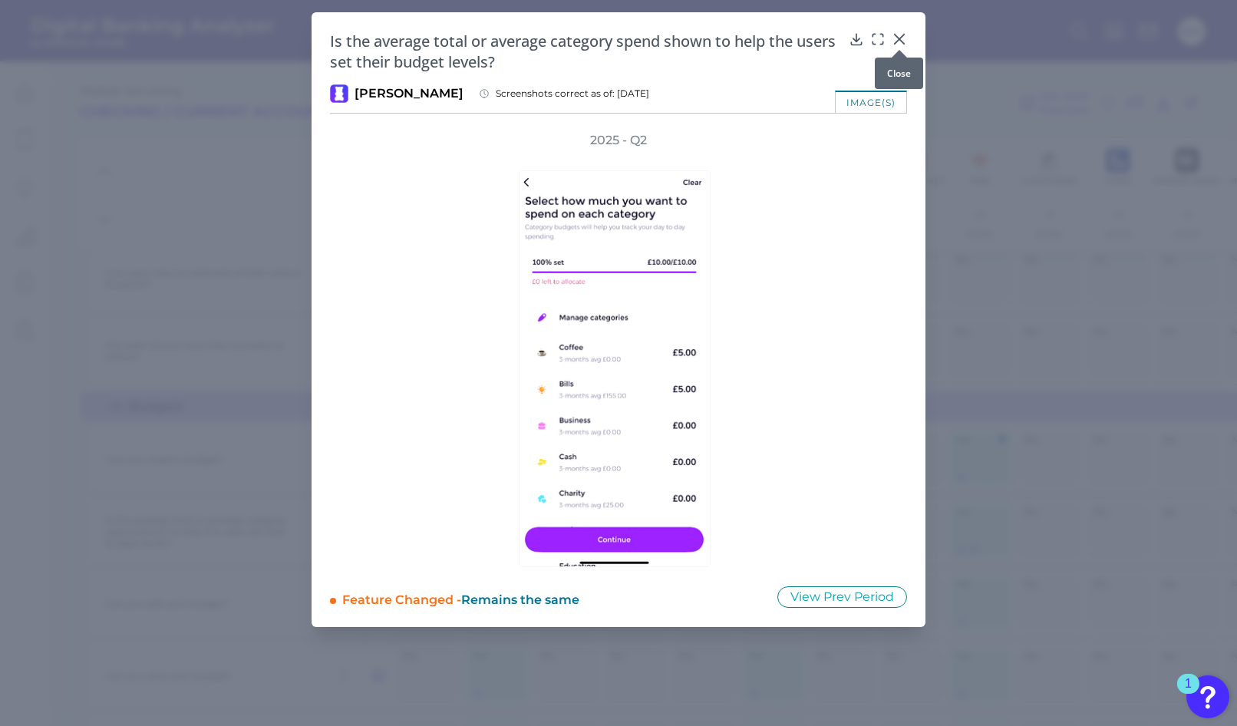
click at [900, 42] on icon at bounding box center [899, 38] width 15 height 15
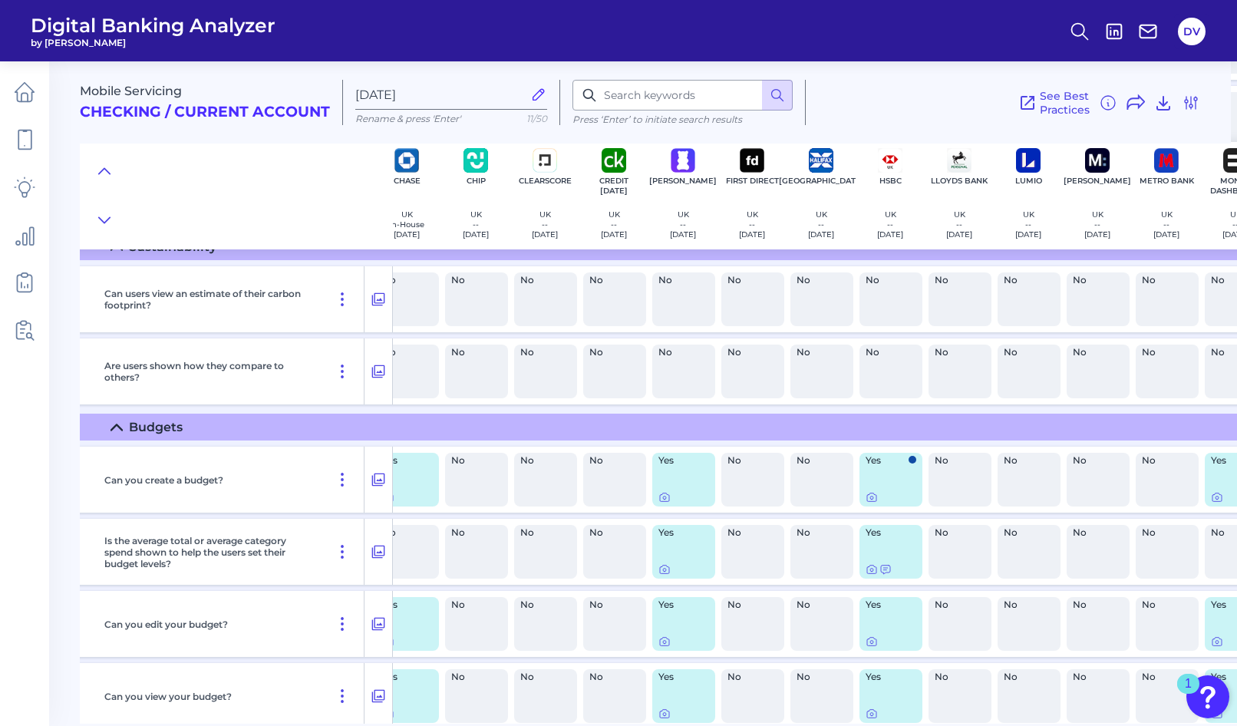
scroll to position [967, 149]
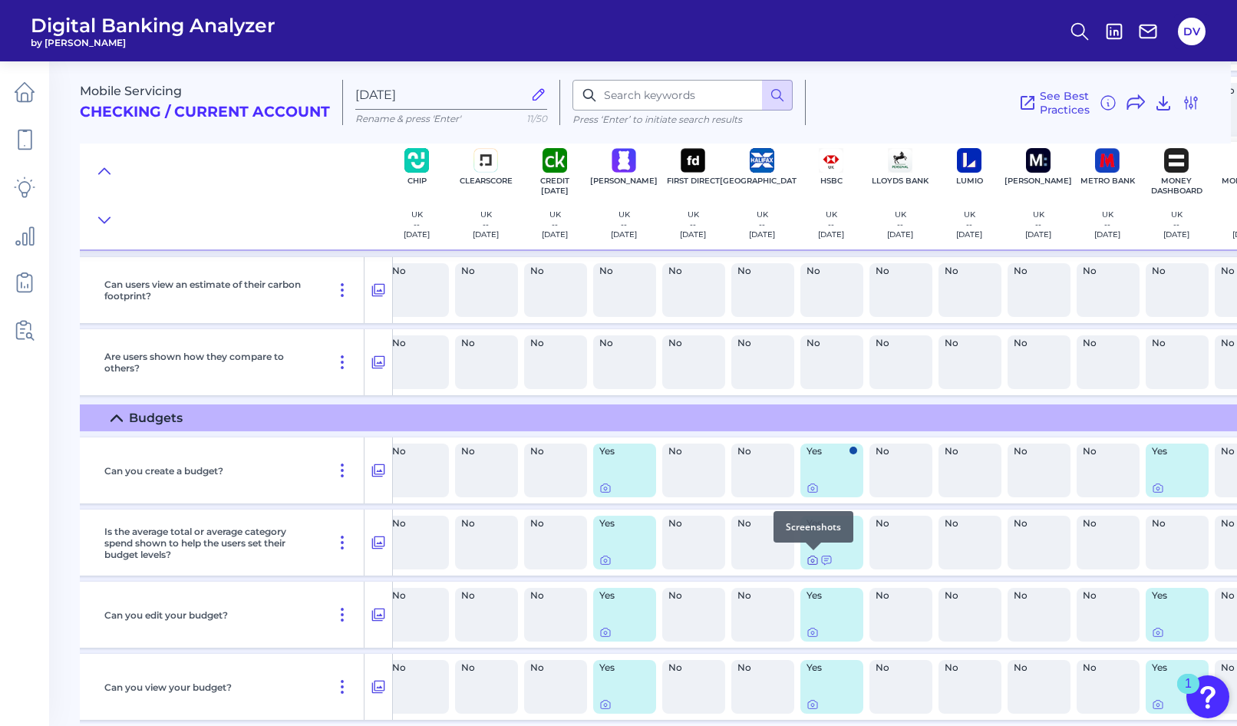
click at [812, 560] on icon at bounding box center [813, 560] width 12 height 12
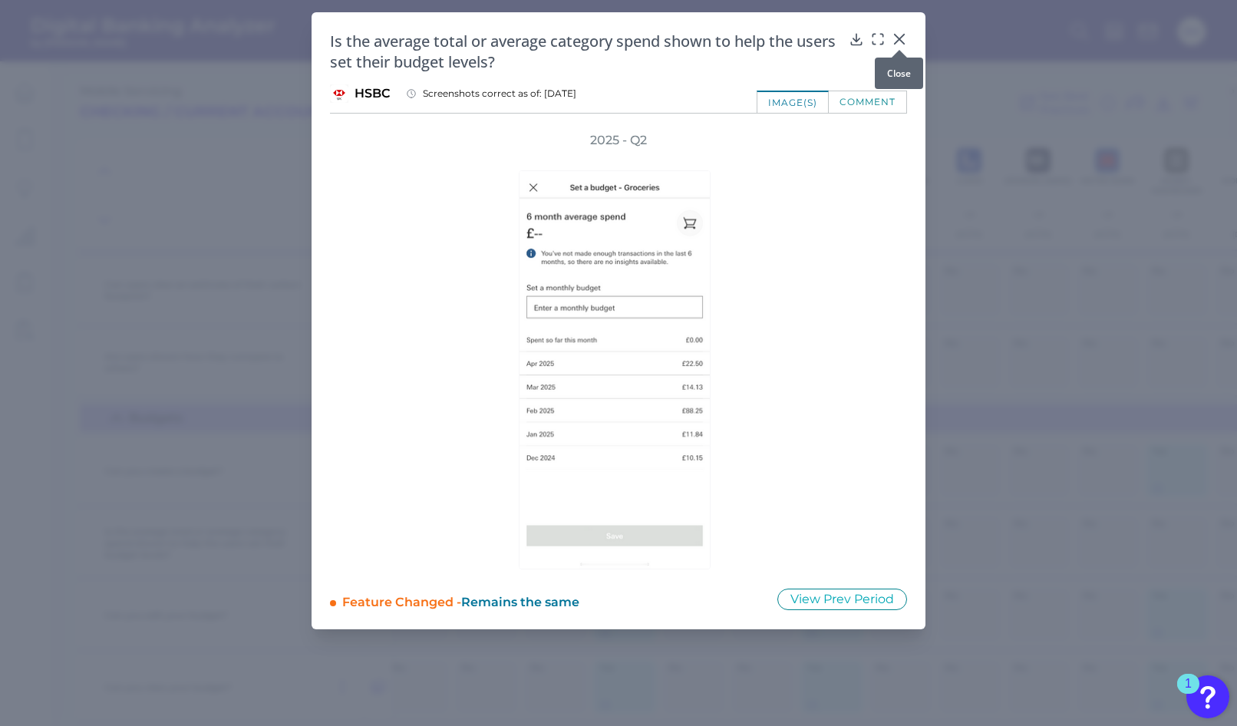
click at [899, 38] on icon at bounding box center [899, 39] width 9 height 9
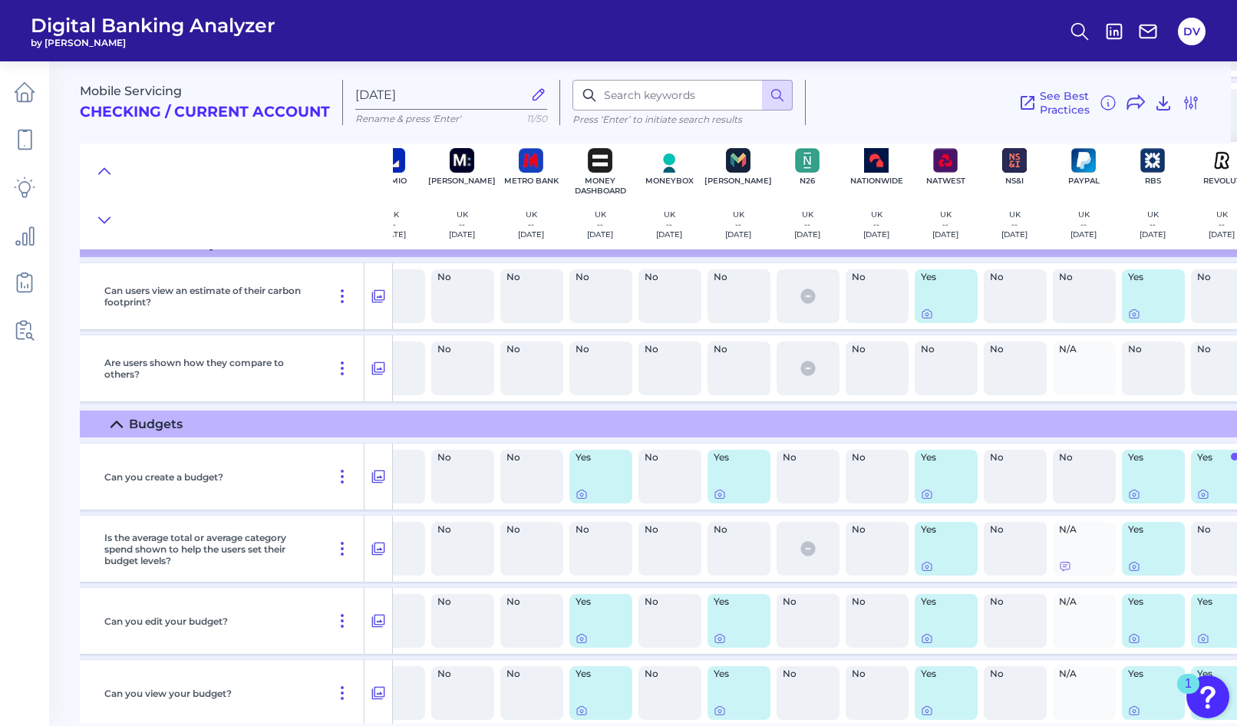
scroll to position [961, 787]
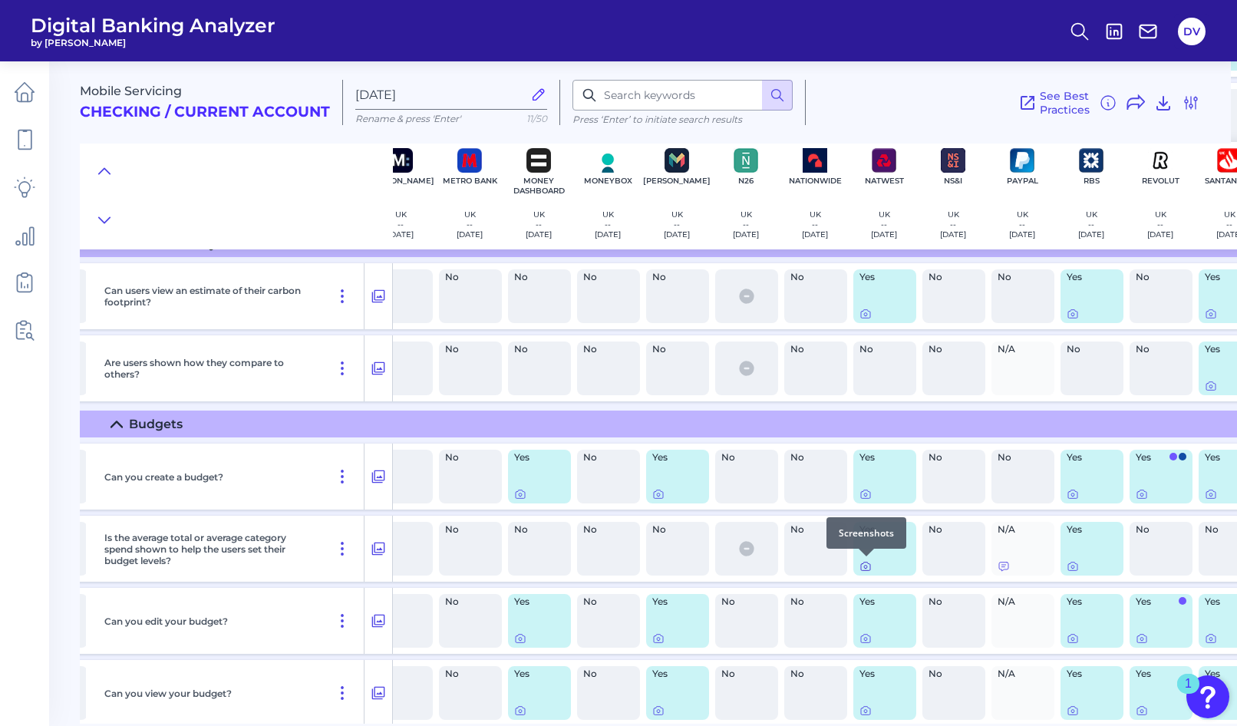
click at [862, 567] on icon at bounding box center [866, 566] width 12 height 12
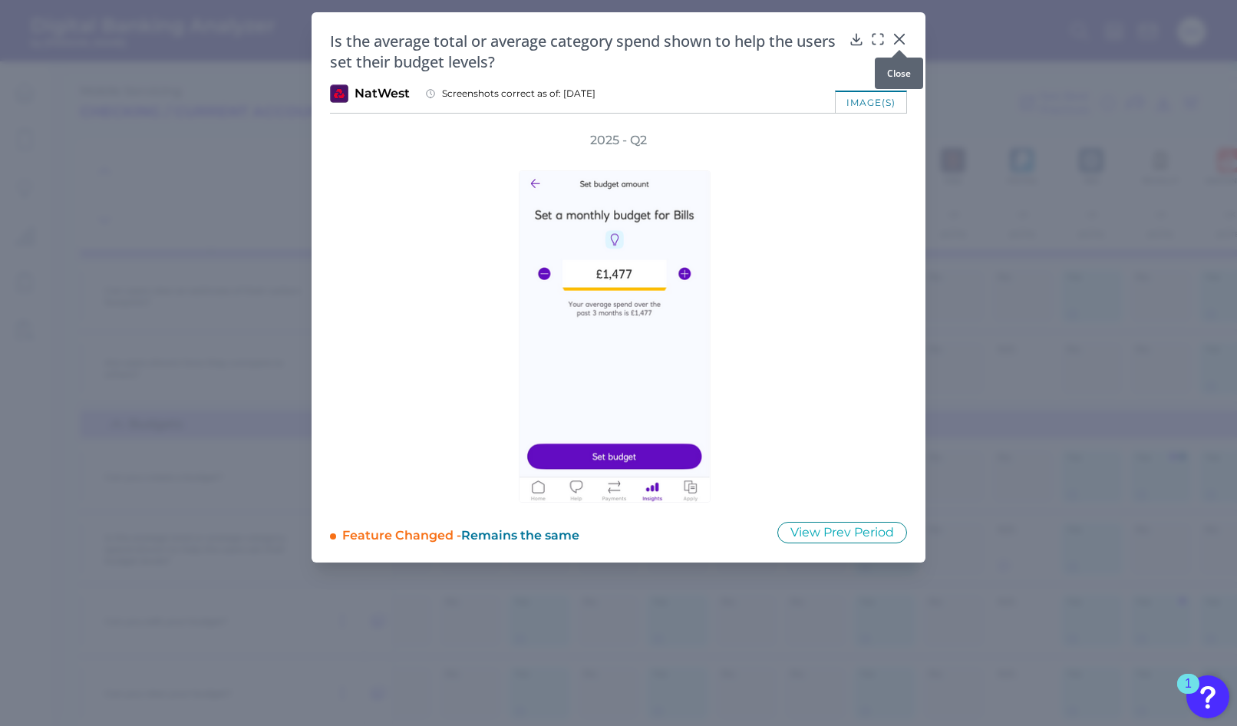
click at [896, 38] on icon at bounding box center [899, 38] width 15 height 15
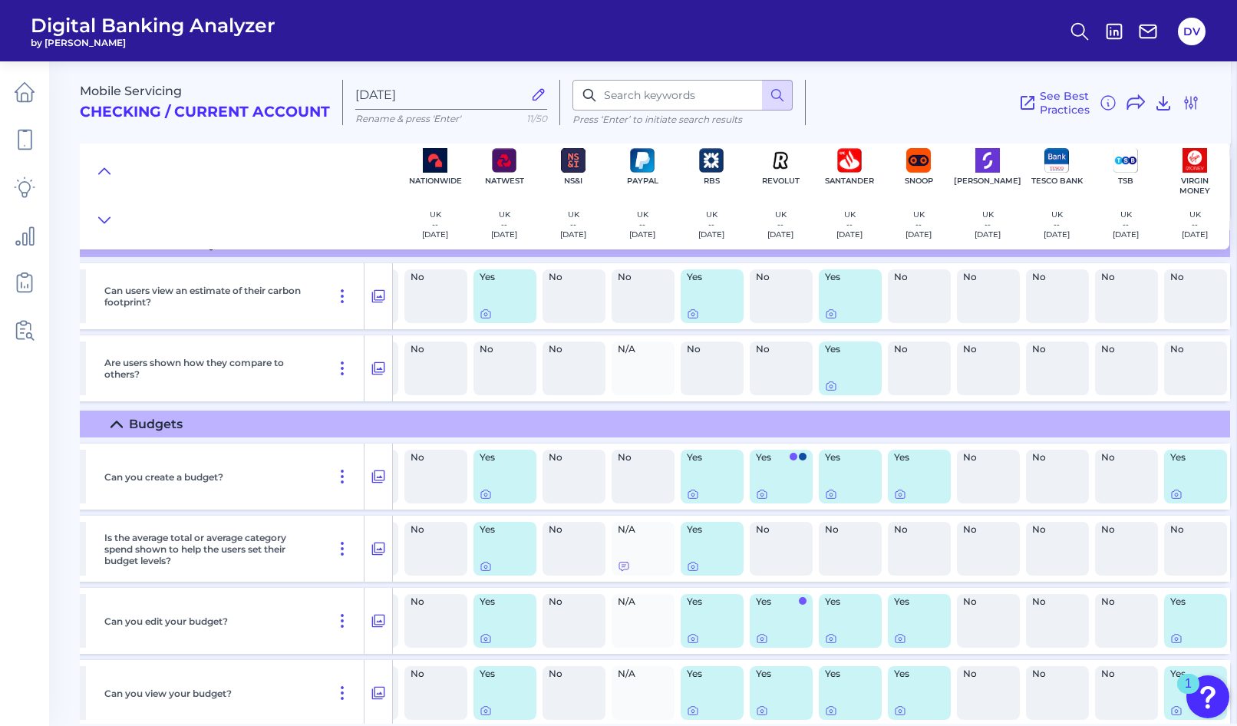
scroll to position [961, 1173]
click at [690, 569] on icon at bounding box center [693, 566] width 12 height 12
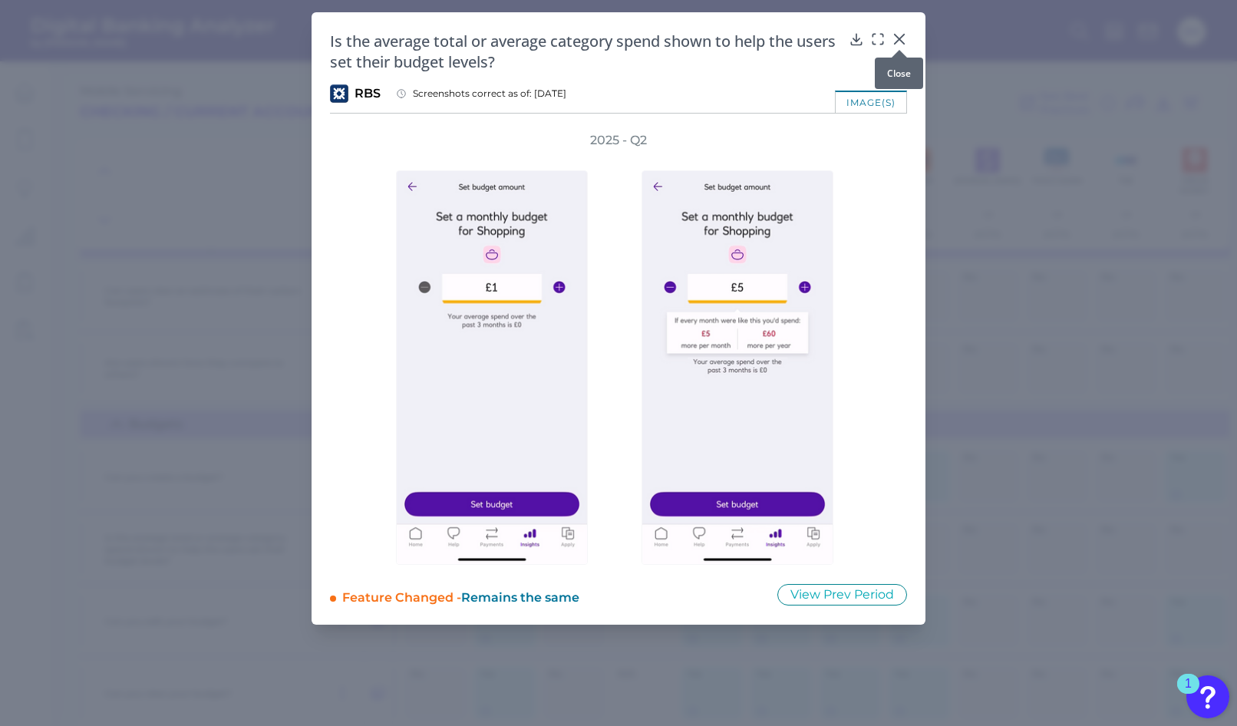
click at [900, 40] on icon at bounding box center [899, 39] width 9 height 9
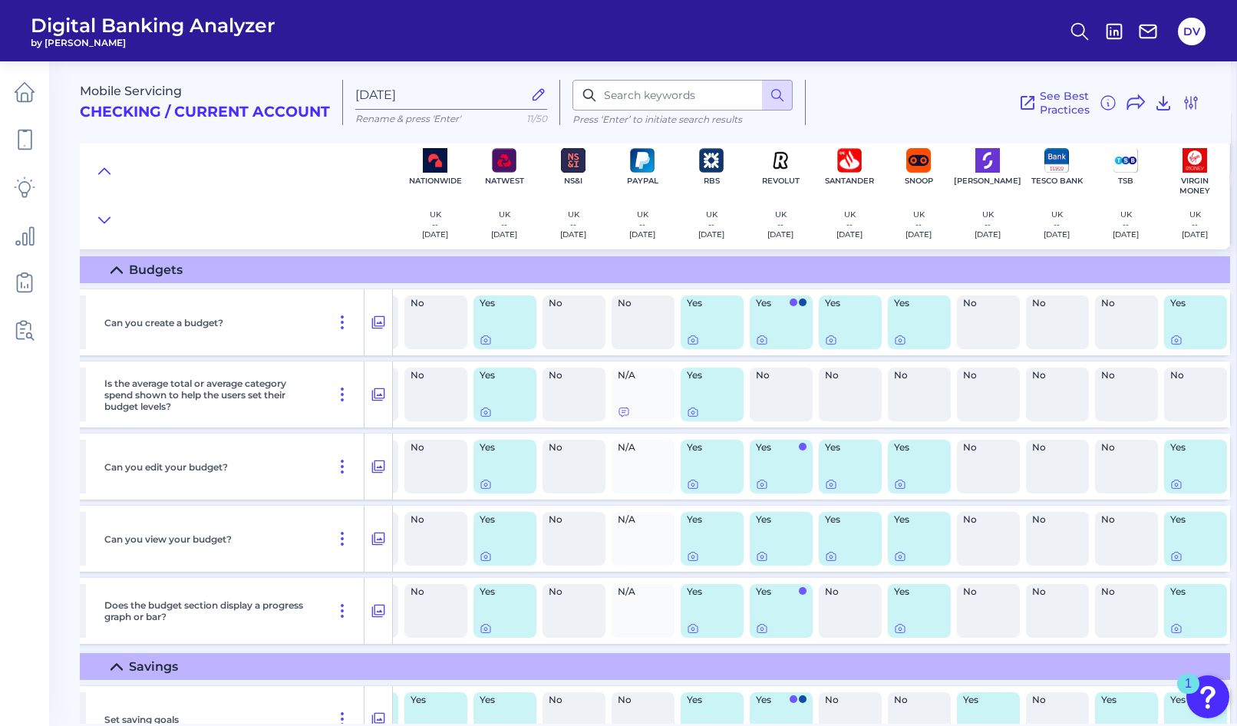
scroll to position [1125, 1169]
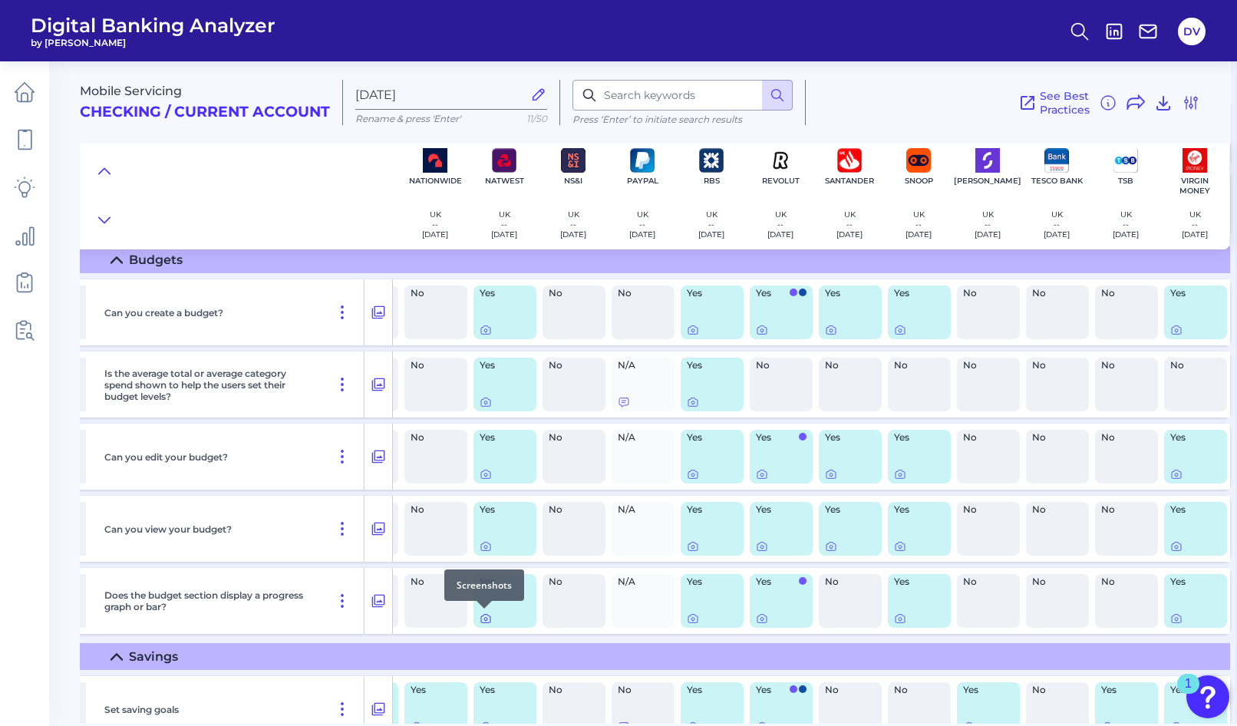
click at [480, 617] on icon at bounding box center [486, 619] width 12 height 12
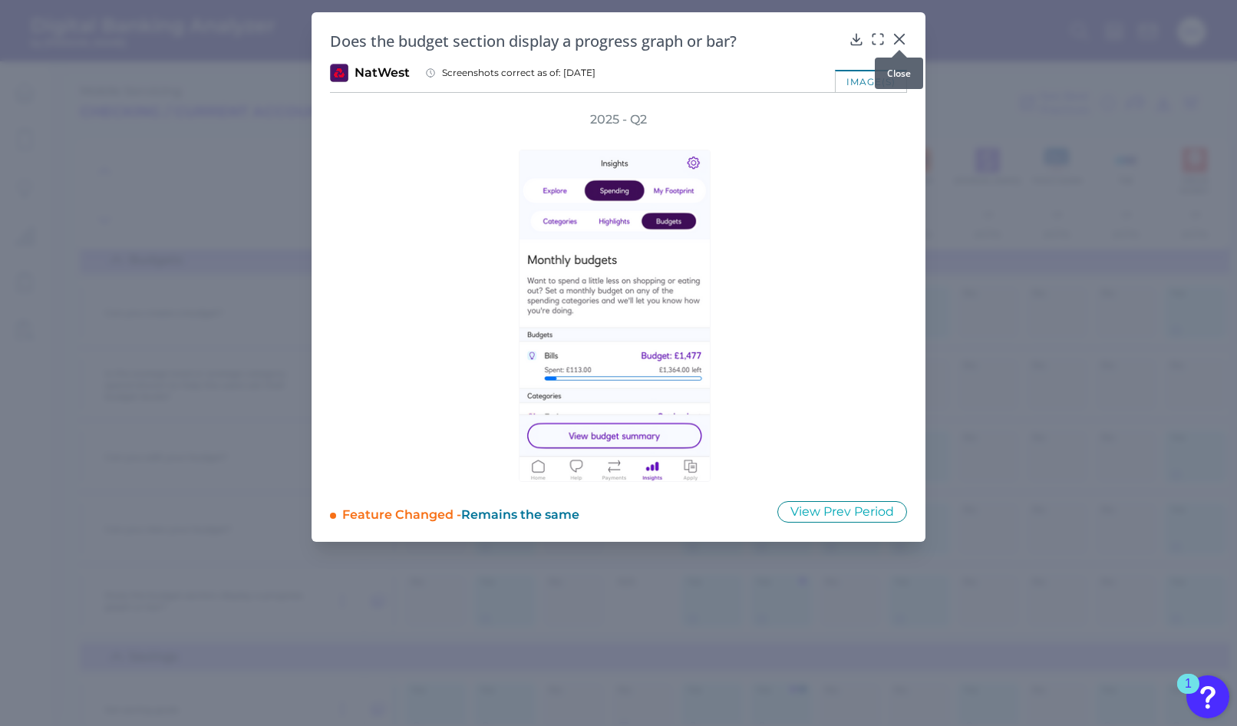
click at [897, 37] on icon at bounding box center [899, 39] width 9 height 9
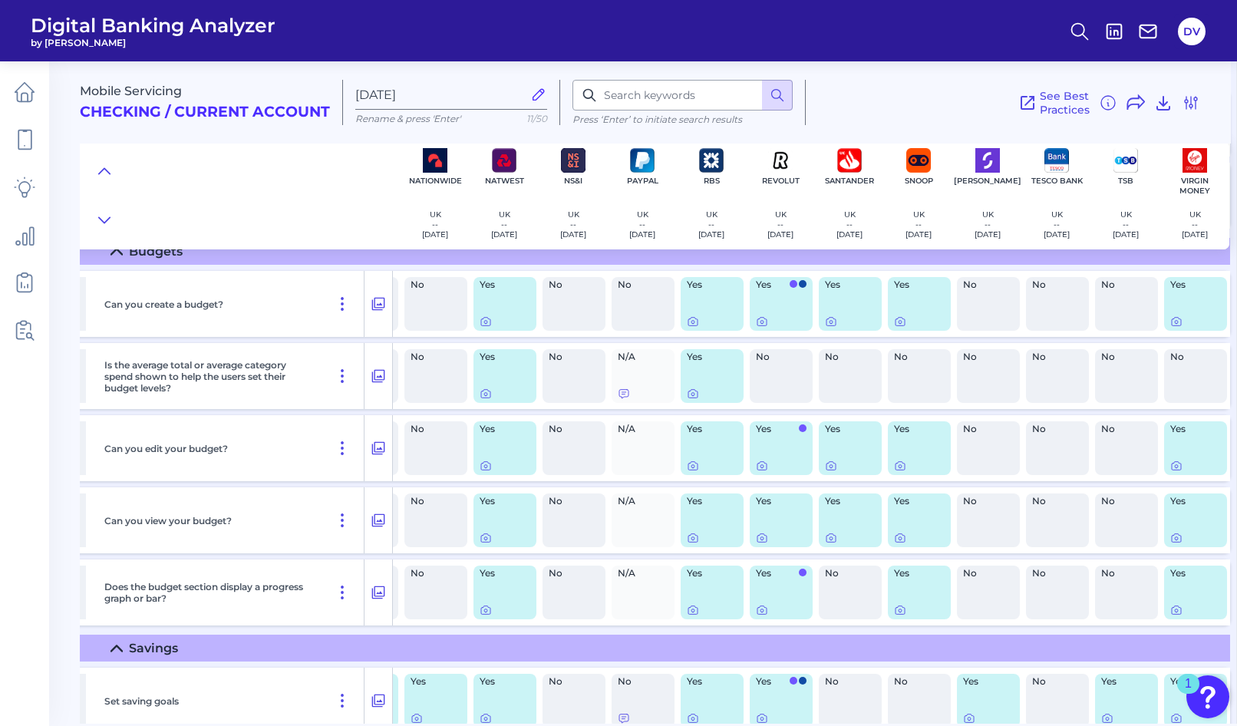
scroll to position [1134, 1173]
click at [685, 608] on div at bounding box center [687, 600] width 15 height 15
click at [692, 610] on icon at bounding box center [693, 610] width 3 height 3
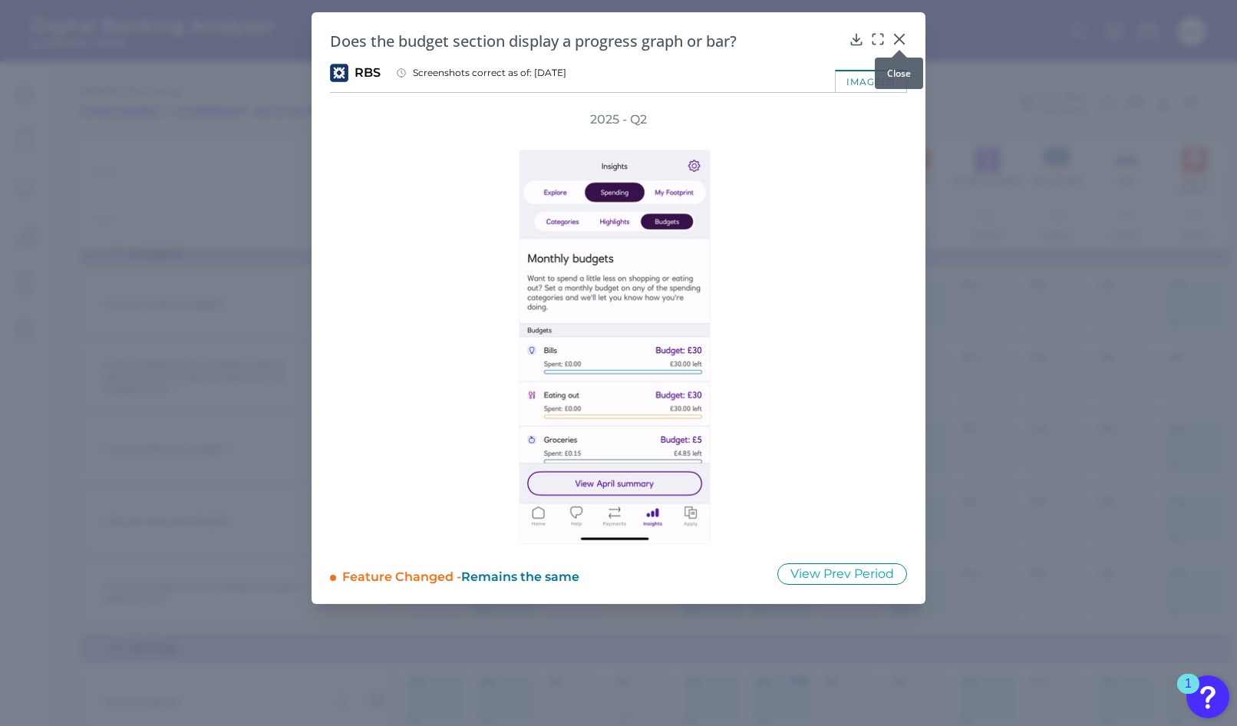
click at [902, 39] on icon at bounding box center [899, 38] width 15 height 15
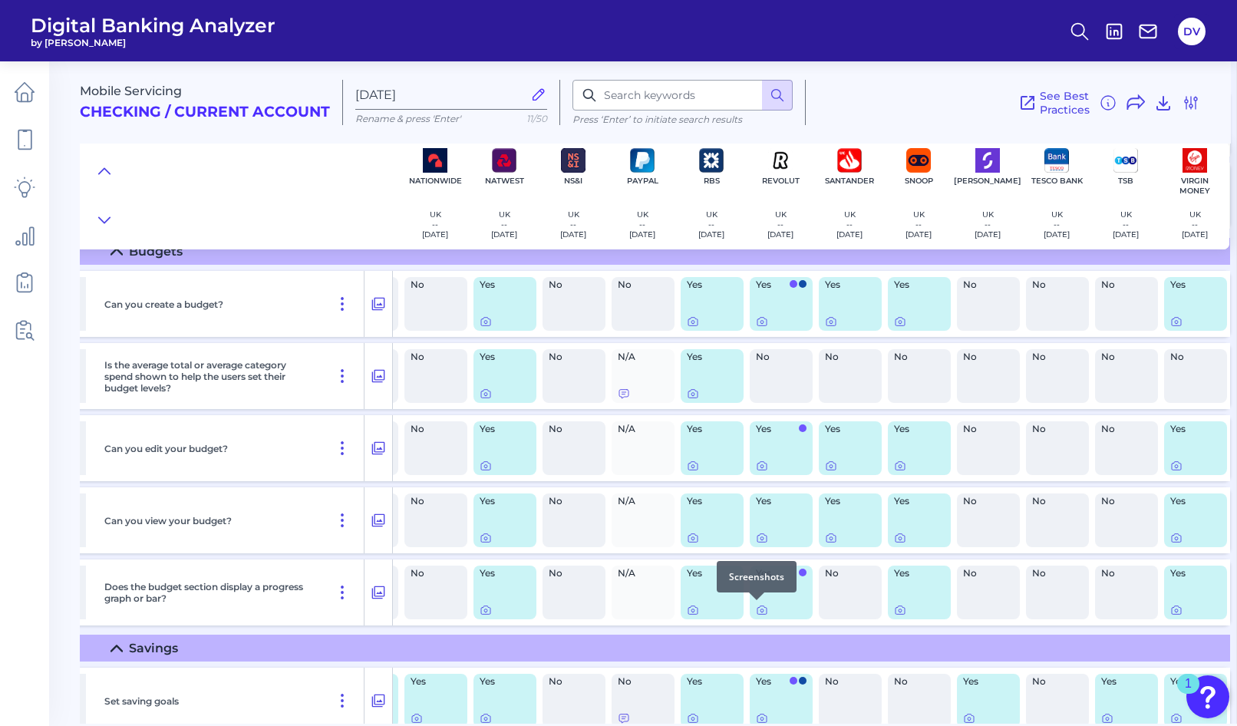
click at [755, 607] on div at bounding box center [756, 600] width 15 height 15
click at [756, 611] on icon at bounding box center [762, 610] width 12 height 12
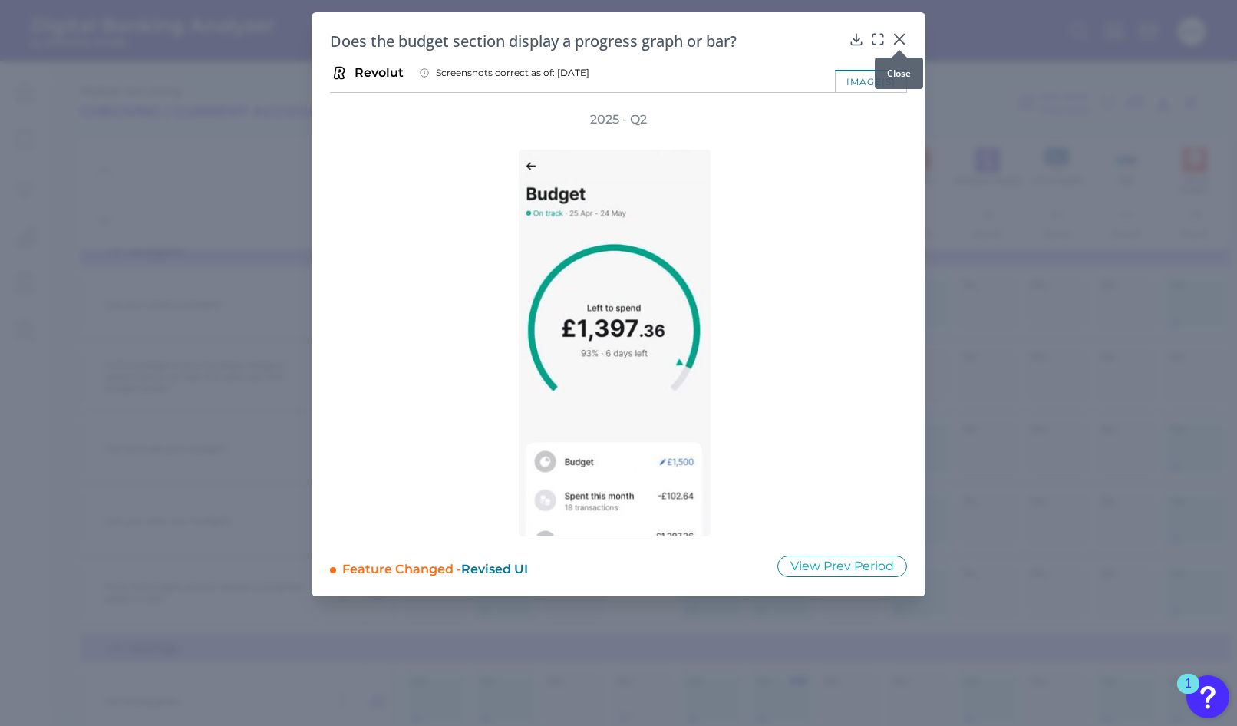
click at [900, 41] on icon at bounding box center [899, 38] width 15 height 15
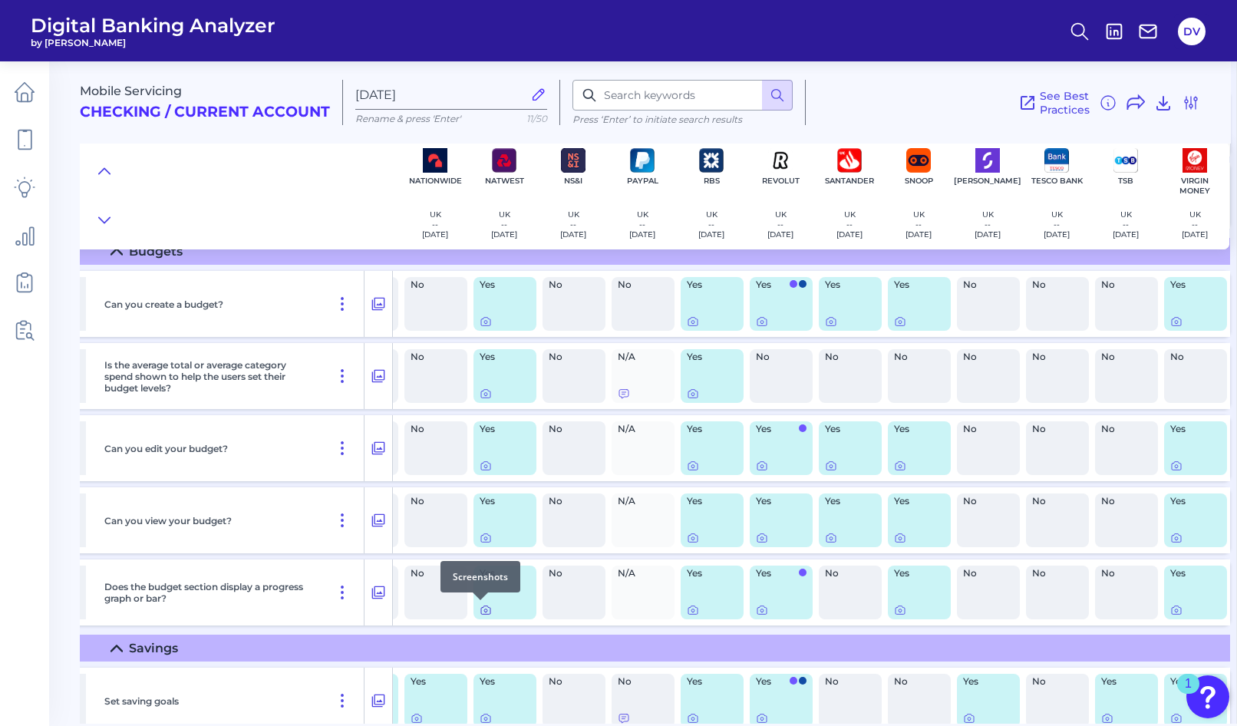
click at [480, 609] on icon at bounding box center [486, 610] width 12 height 12
